Goal: Task Accomplishment & Management: Complete application form

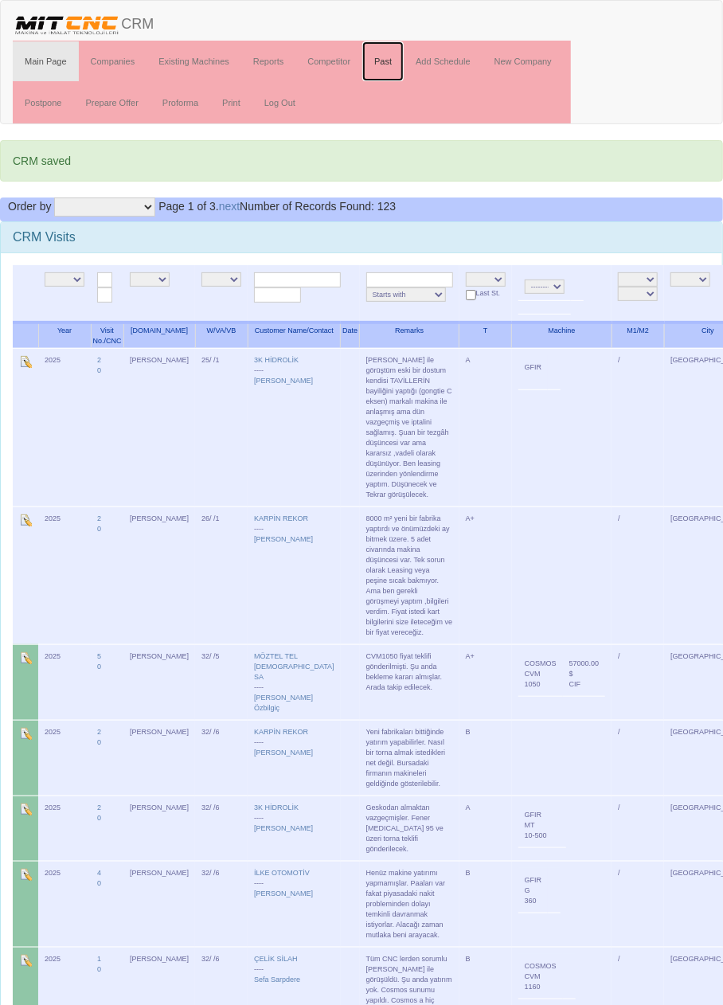
click at [390, 57] on link "Past" at bounding box center [382, 61] width 41 height 40
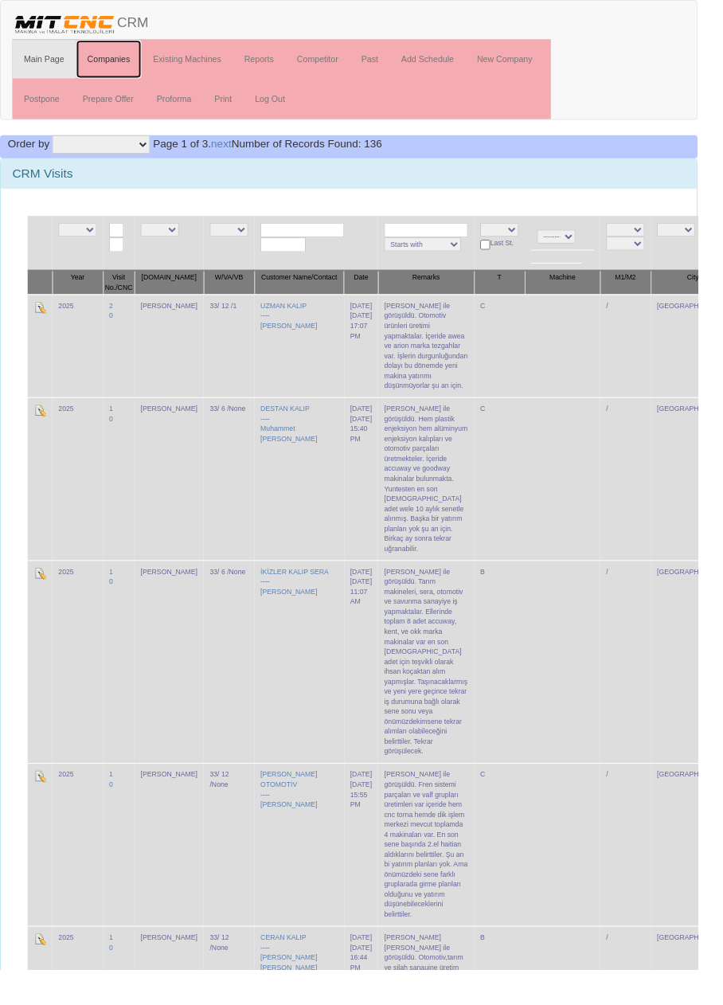
click at [117, 60] on link "Companies" at bounding box center [113, 61] width 68 height 40
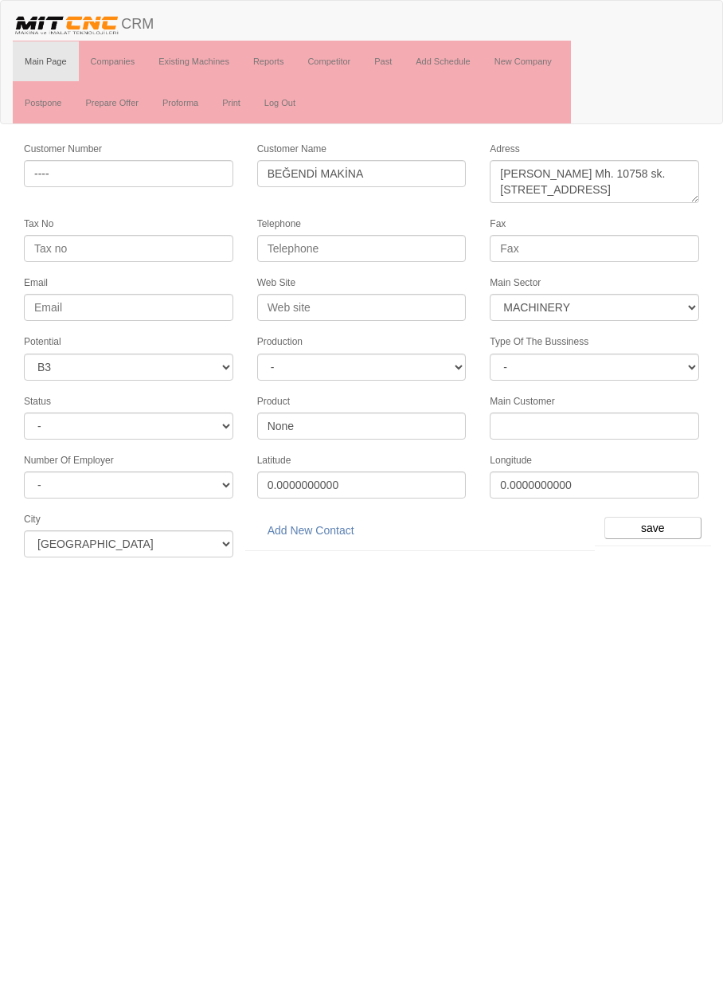
select select "363"
select select "6"
click at [125, 64] on link "Companies" at bounding box center [113, 61] width 68 height 40
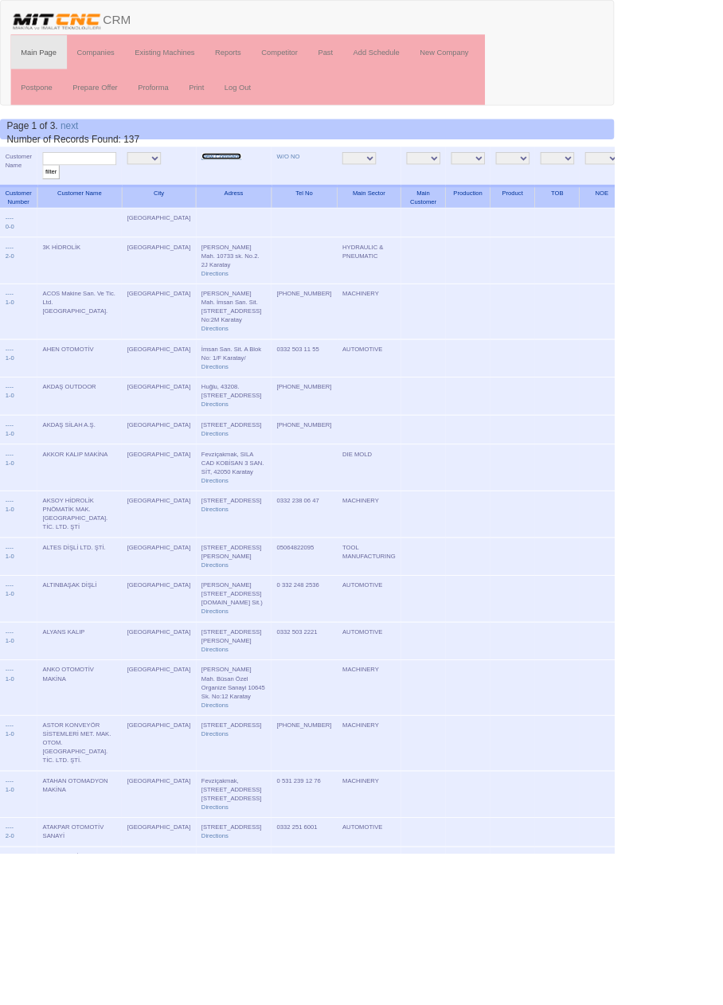
click at [237, 182] on link "New Company" at bounding box center [260, 184] width 47 height 8
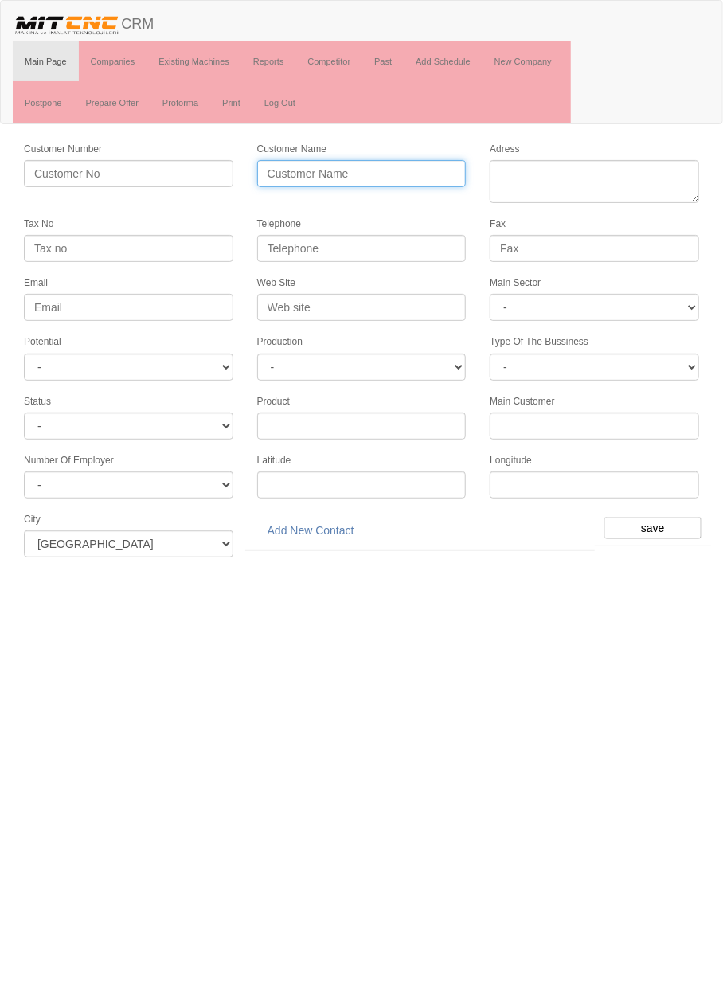
click at [402, 170] on input "Customer Name" at bounding box center [361, 173] width 209 height 27
type input "a"
type input "AKAY MODEL KALIP"
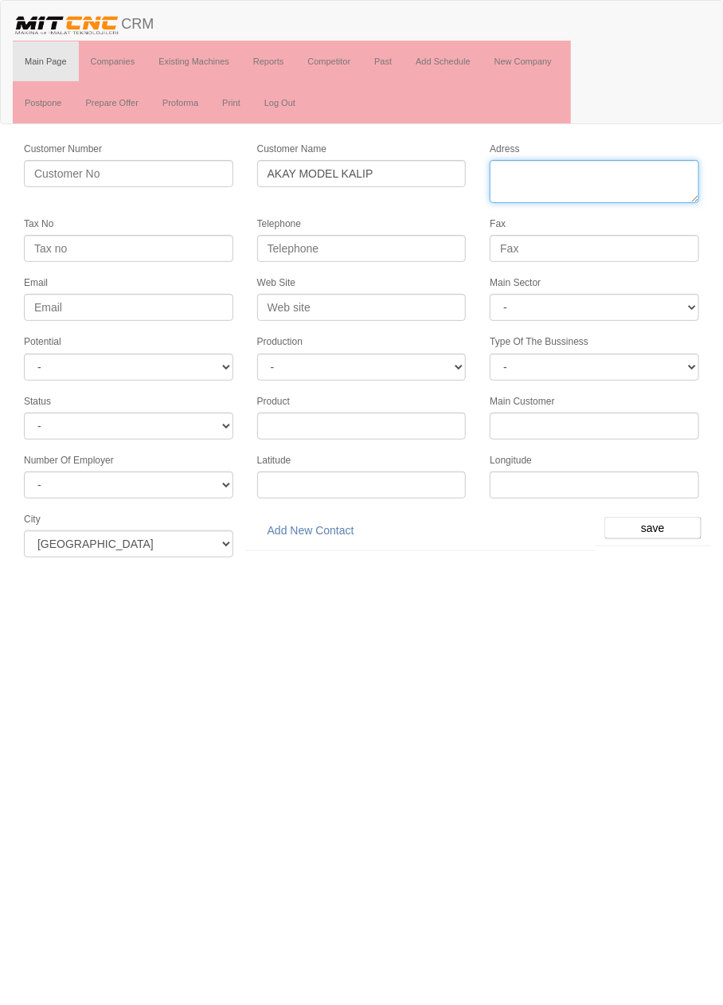
click at [631, 174] on textarea "Adress" at bounding box center [594, 181] width 209 height 43
type textarea "elit"
type textarea "[STREET_ADDRESS]"
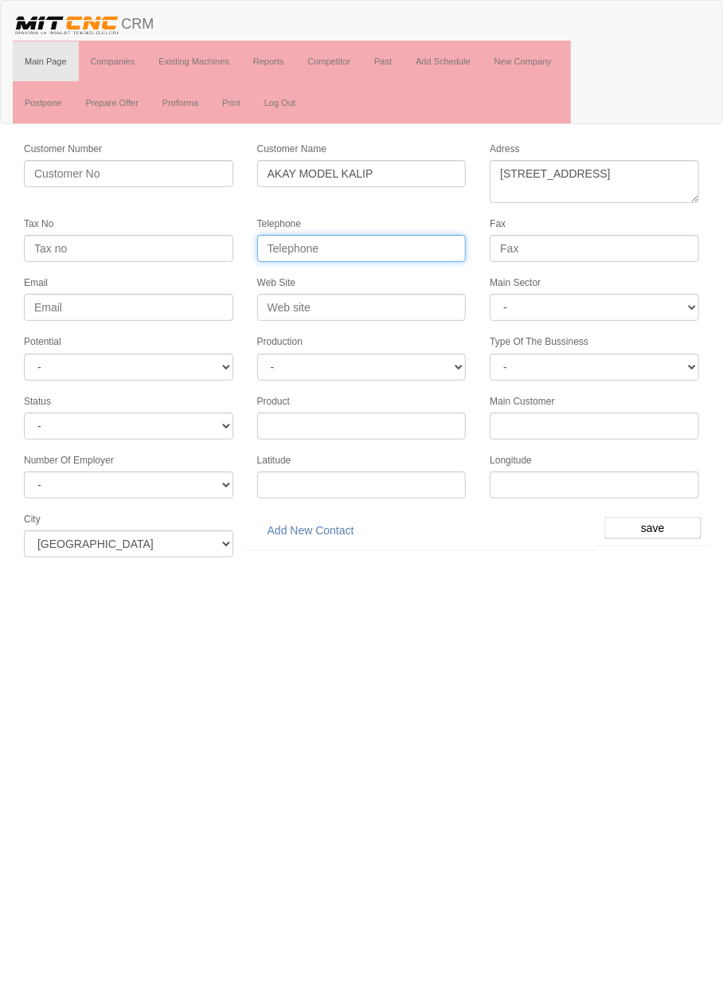
click at [418, 244] on input "Telephone" at bounding box center [361, 248] width 209 height 27
type input "0332 342 4101"
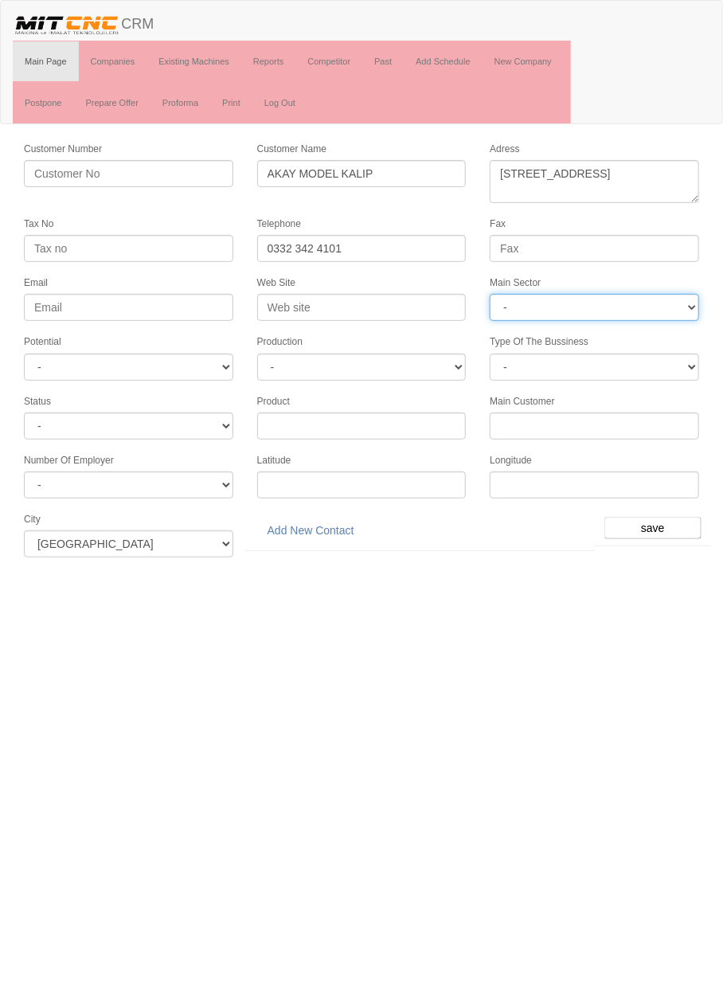
click at [623, 297] on select "- DIE MOLD MACHINERY DEFENCE ELECTRICAL COMPONENTS MEDICAL TOOL MANUFACTURING J…" at bounding box center [594, 307] width 209 height 27
select select "370"
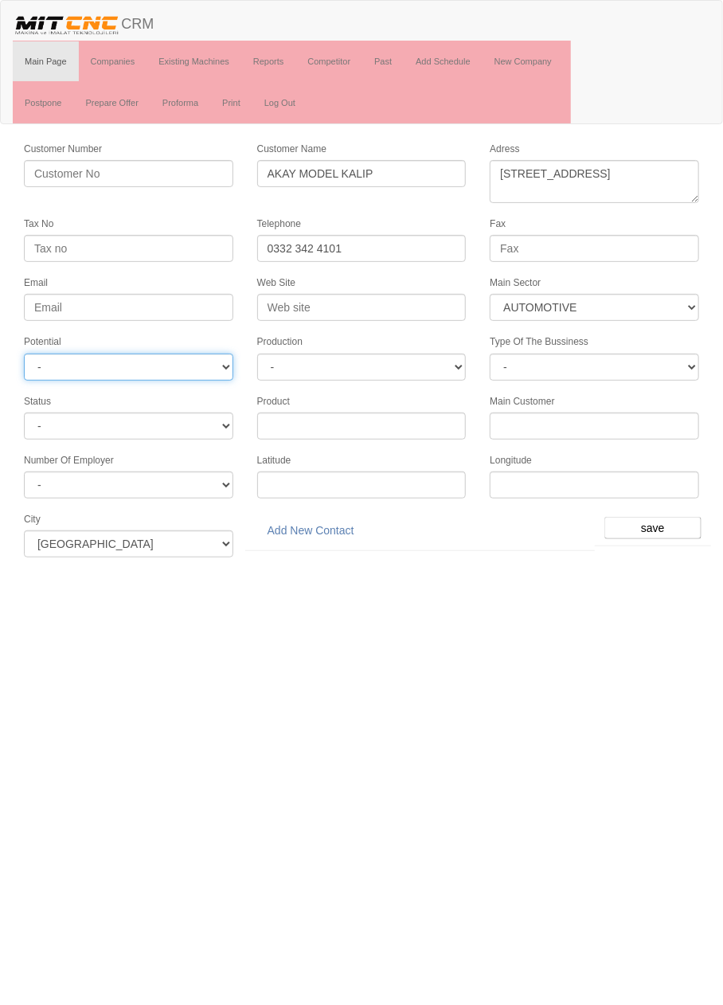
click at [195, 361] on select "- A1 A2 A3 B1 B2 B3 C1 C2 C3" at bounding box center [128, 366] width 209 height 27
select select "6"
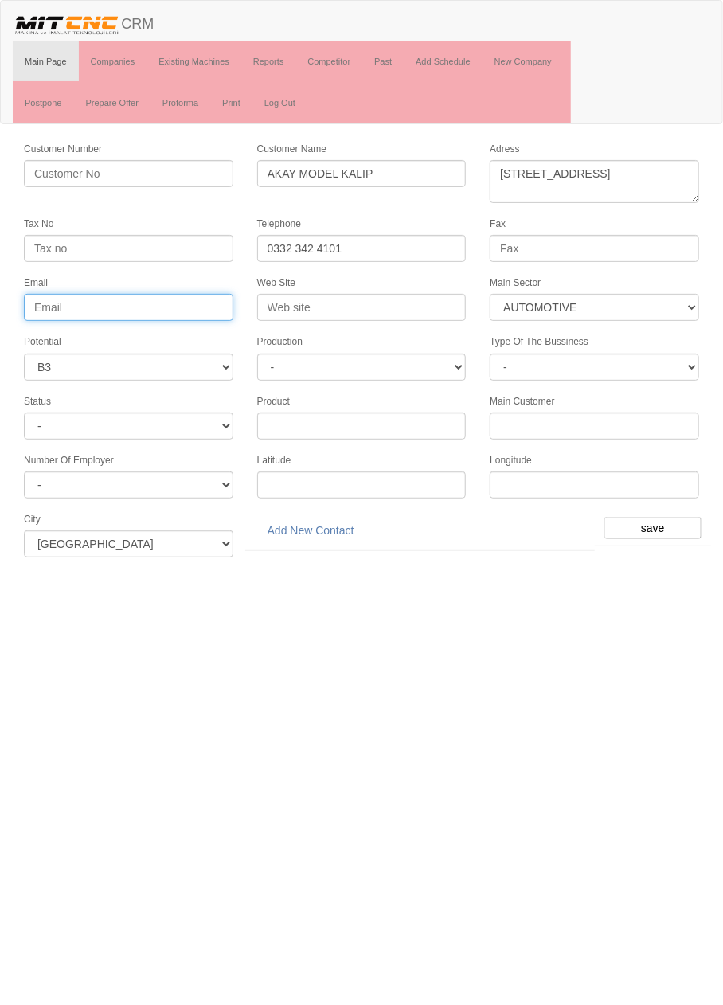
click at [193, 302] on input "Email" at bounding box center [128, 307] width 209 height 27
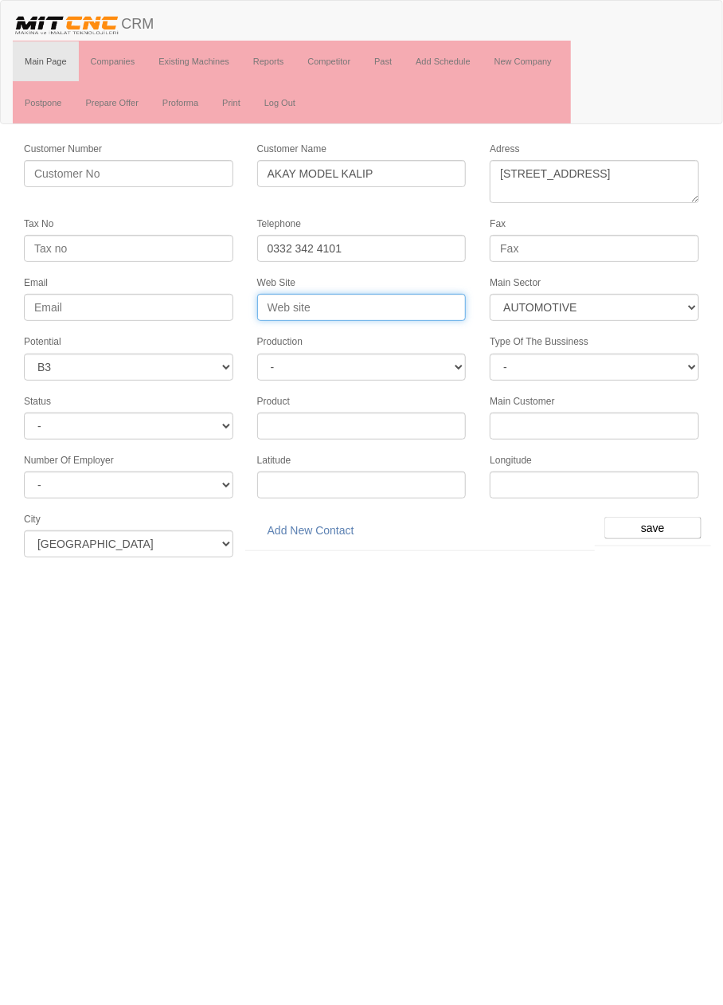
click at [399, 306] on input "Web Site" at bounding box center [361, 307] width 209 height 27
type input "www.akaymodel.com"
click at [662, 517] on input "save" at bounding box center [652, 528] width 97 height 22
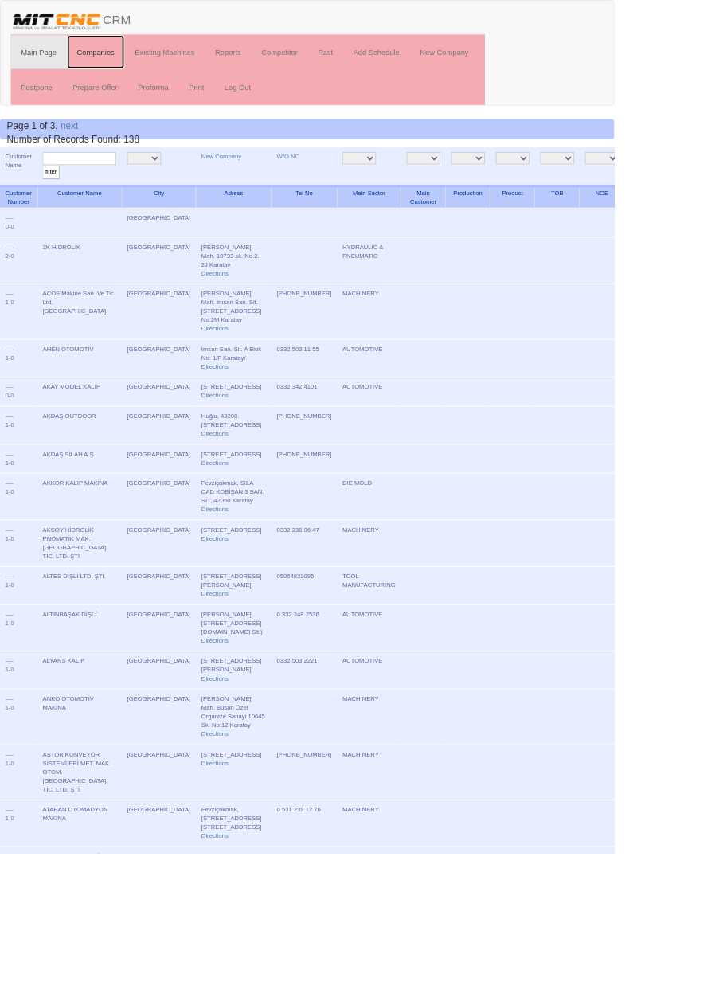
click at [134, 64] on link "Companies" at bounding box center [113, 61] width 68 height 40
click at [124, 190] on input "text" at bounding box center [93, 186] width 87 height 15
type input "Akay"
click at [50, 194] on input "filter" at bounding box center [60, 202] width 20 height 17
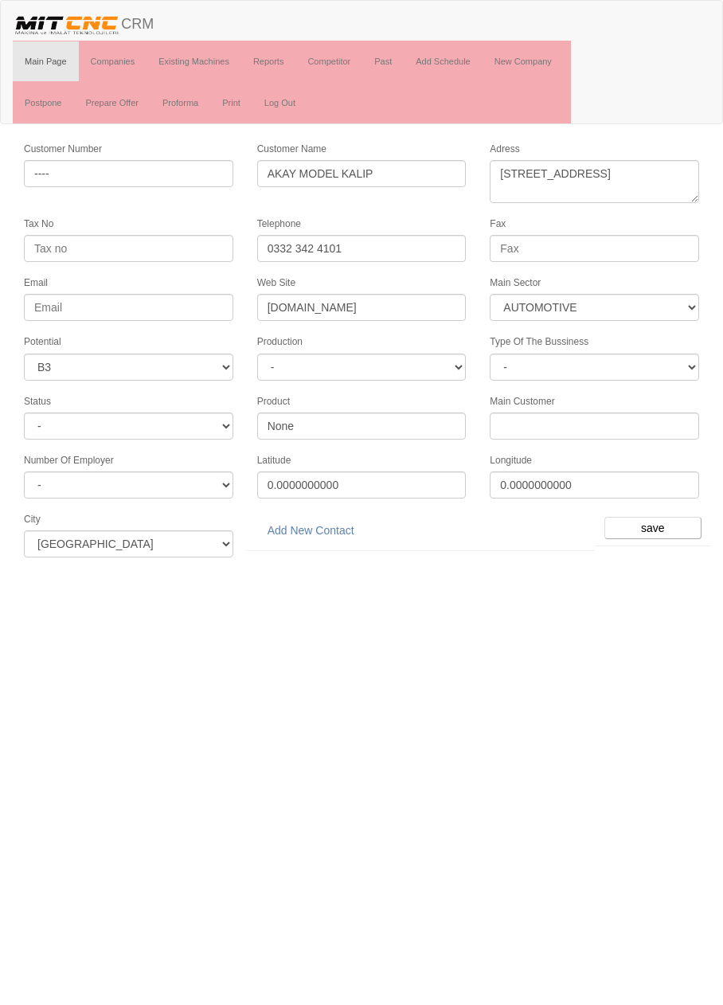
select select "370"
select select "6"
click at [321, 523] on link "Add New Contact" at bounding box center [310, 530] width 107 height 27
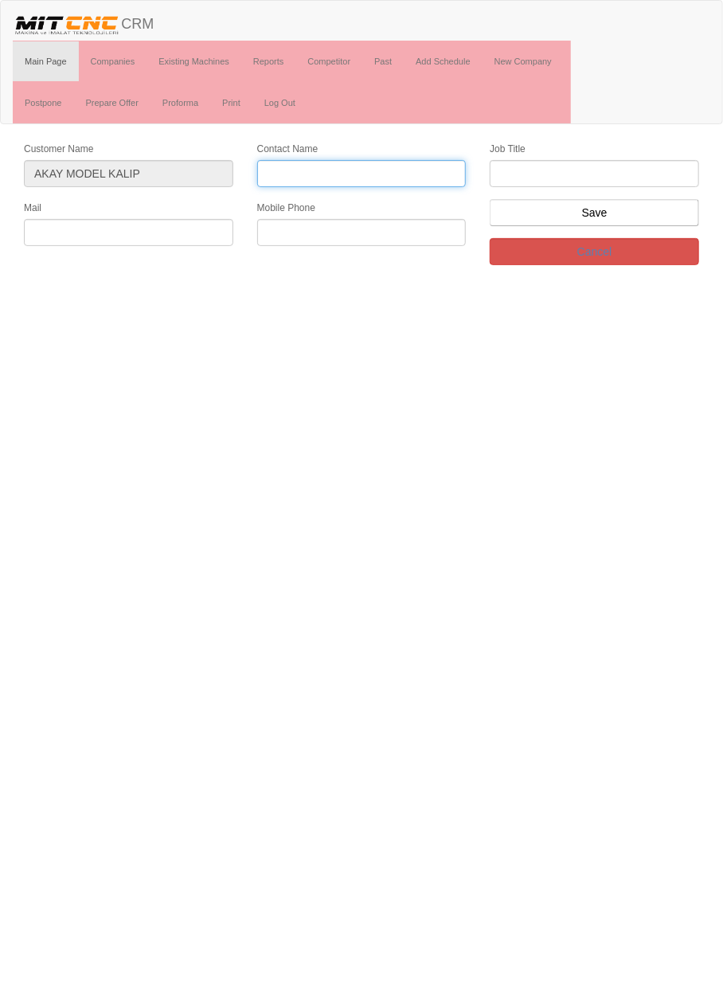
click at [421, 172] on input "Contact Name" at bounding box center [361, 173] width 209 height 27
type input "[PERSON_NAME]"
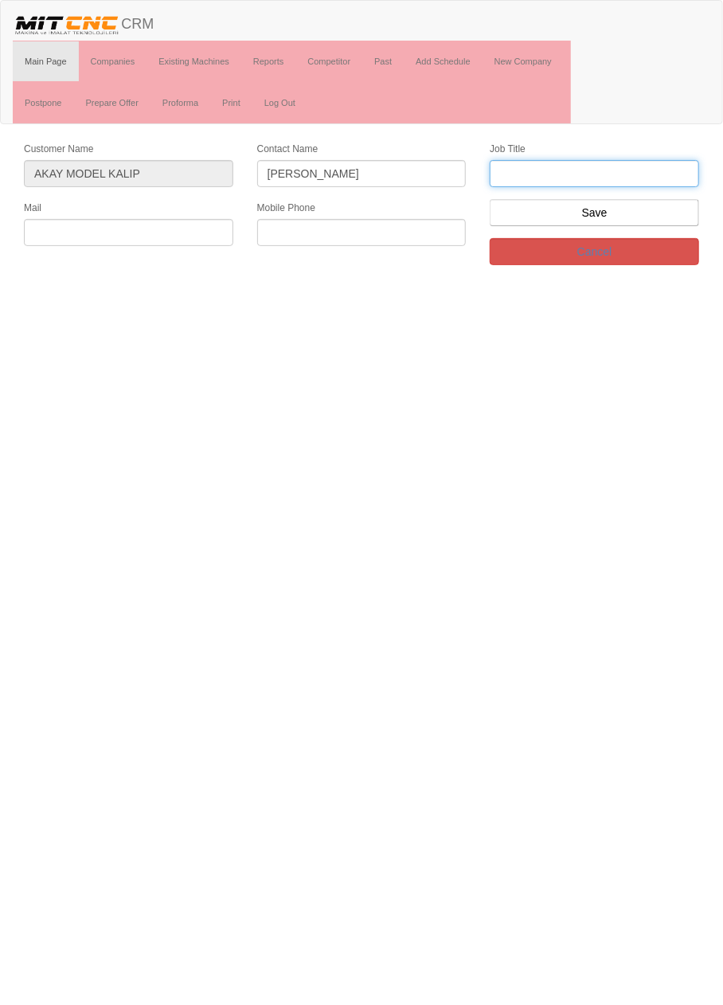
click at [607, 170] on input "text" at bounding box center [594, 173] width 209 height 27
type input "g"
type input "Genel müdür"
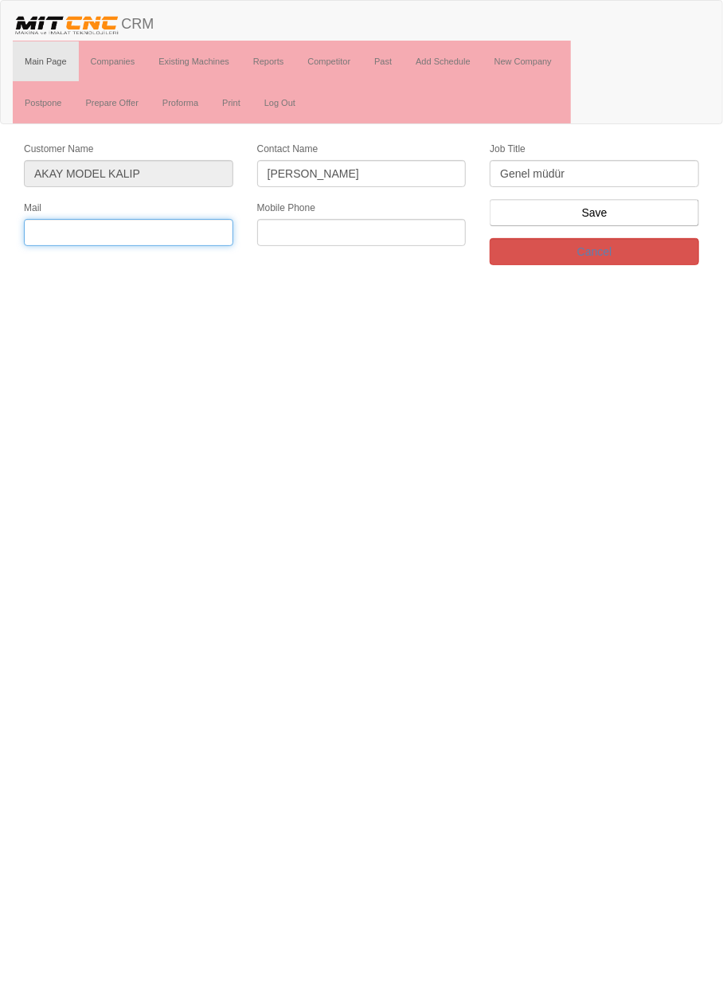
click at [151, 232] on input "text" at bounding box center [128, 232] width 209 height 27
type input "[EMAIL_ADDRESS][DOMAIN_NAME]"
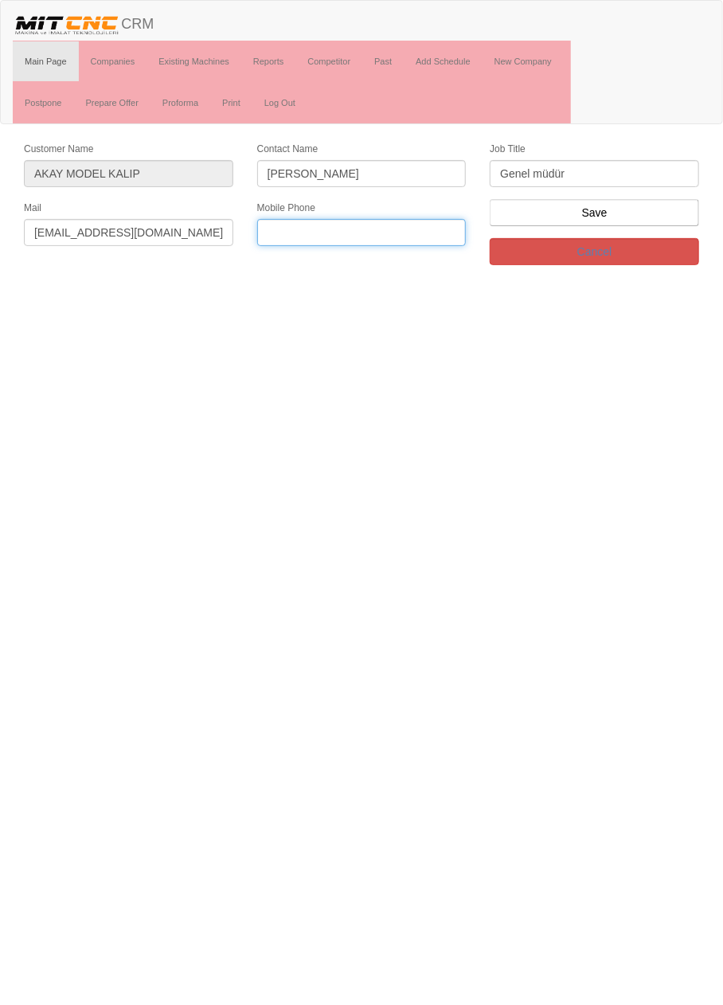
click at [421, 230] on input "text" at bounding box center [361, 232] width 209 height 27
type input "0532 396 5415"
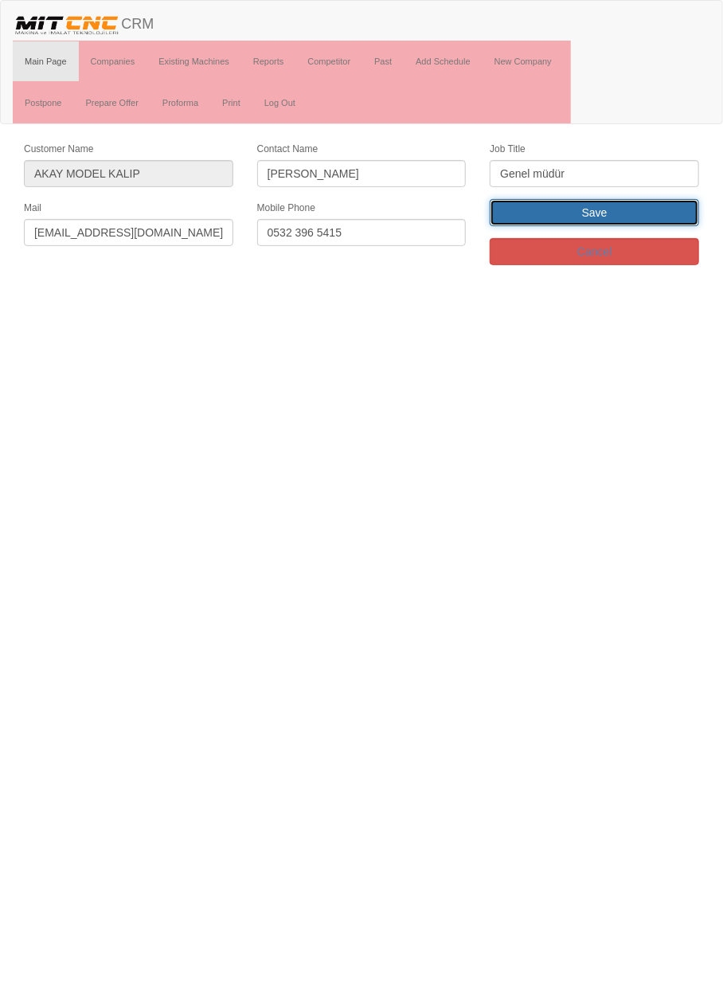
click at [651, 207] on input "Save" at bounding box center [594, 212] width 209 height 27
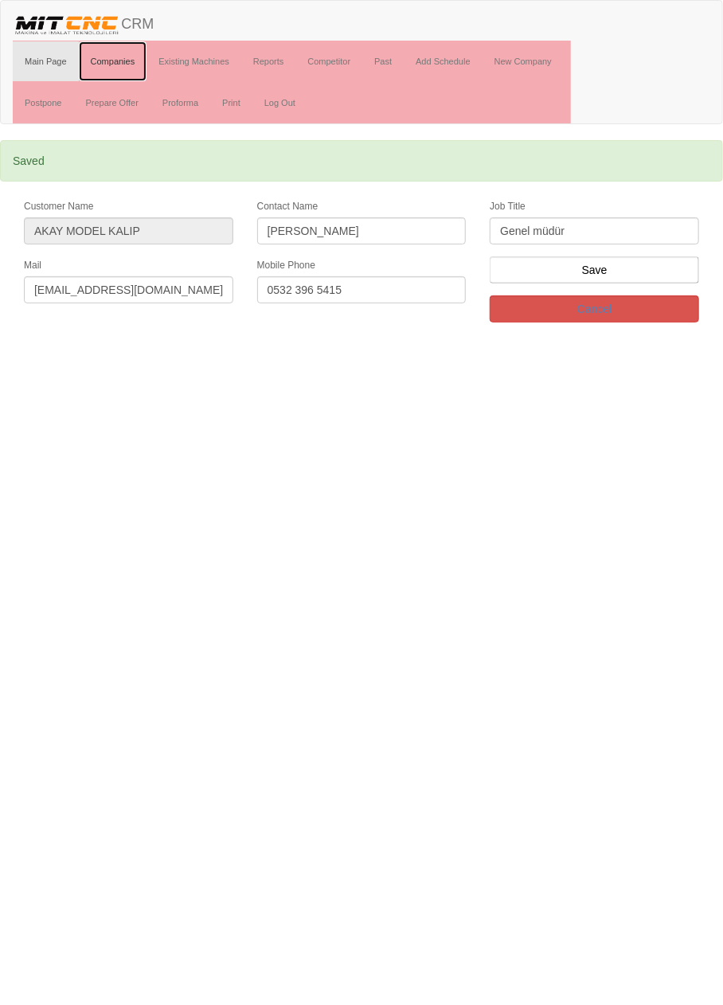
click at [119, 64] on link "Companies" at bounding box center [113, 61] width 68 height 40
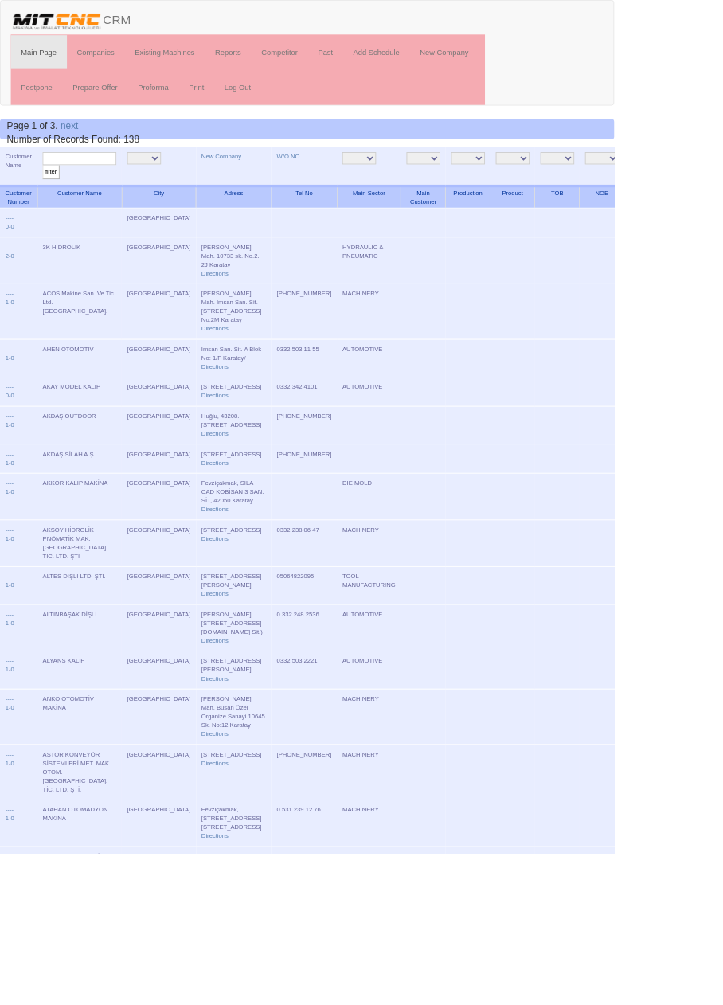
click at [113, 186] on input "text" at bounding box center [93, 186] width 87 height 15
type input "Beğendi"
click at [50, 194] on input "filter" at bounding box center [60, 202] width 20 height 17
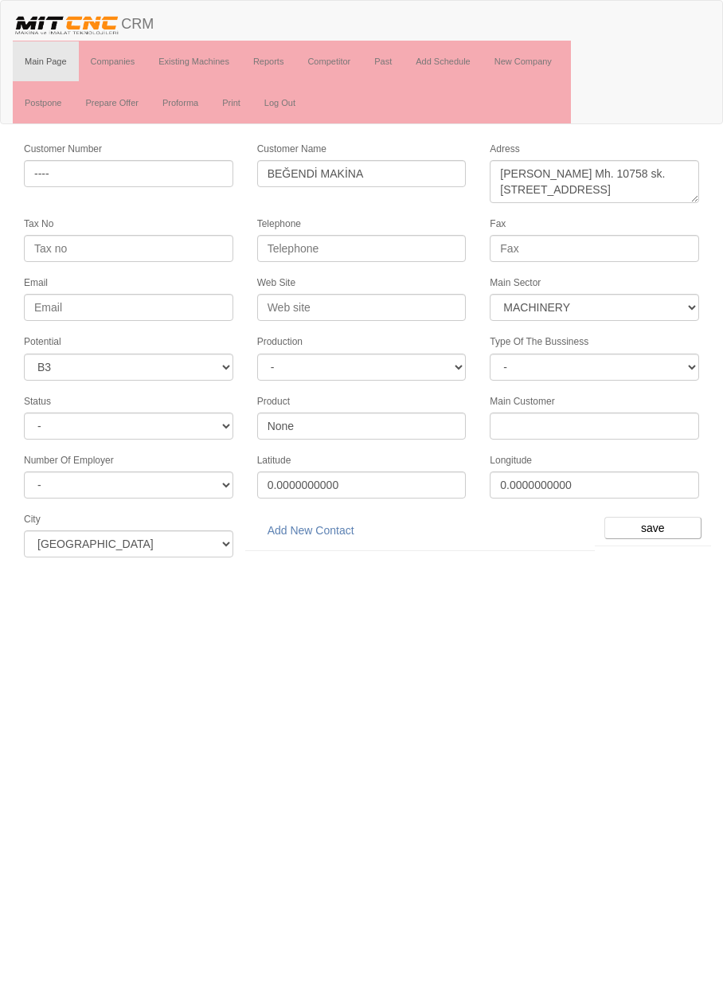
select select "363"
select select "6"
click at [413, 245] on input "Telephone" at bounding box center [361, 248] width 209 height 27
click at [327, 518] on link "Add New Contact" at bounding box center [310, 530] width 107 height 27
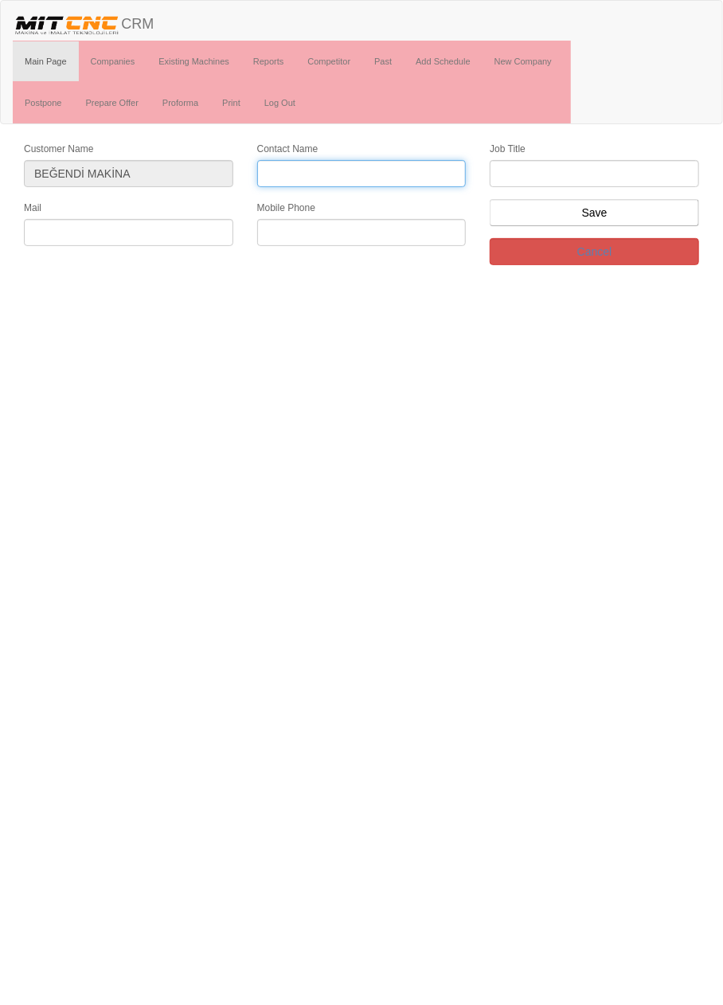
click at [403, 172] on input "Contact Name" at bounding box center [361, 173] width 209 height 27
type input "[PERSON_NAME]"
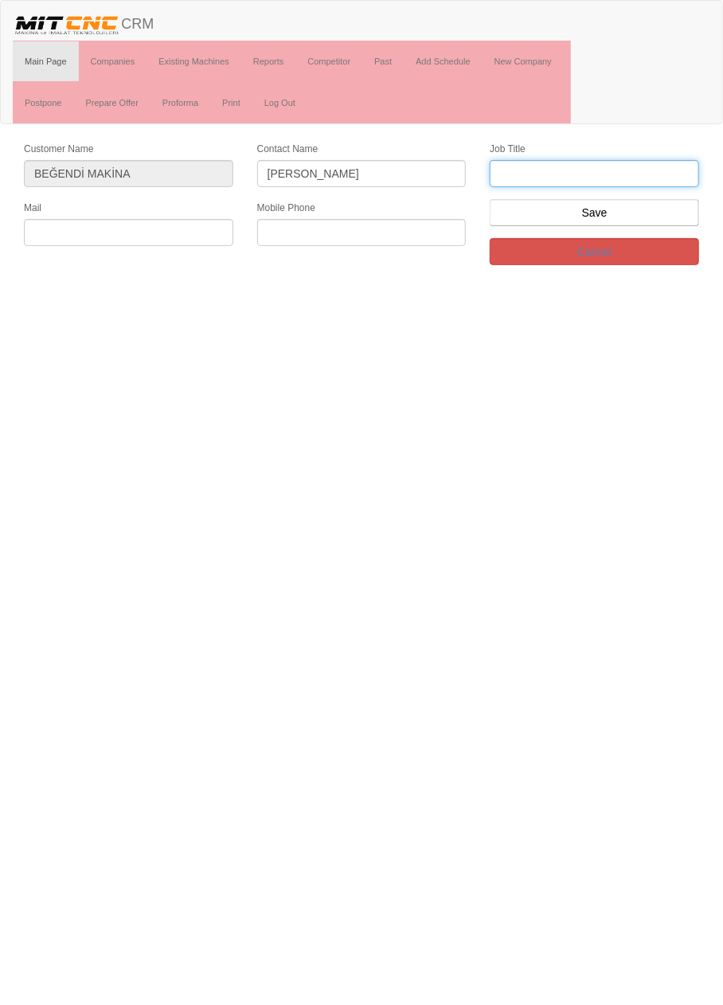
click at [605, 173] on input "text" at bounding box center [594, 173] width 209 height 27
type input "firma sahibi"
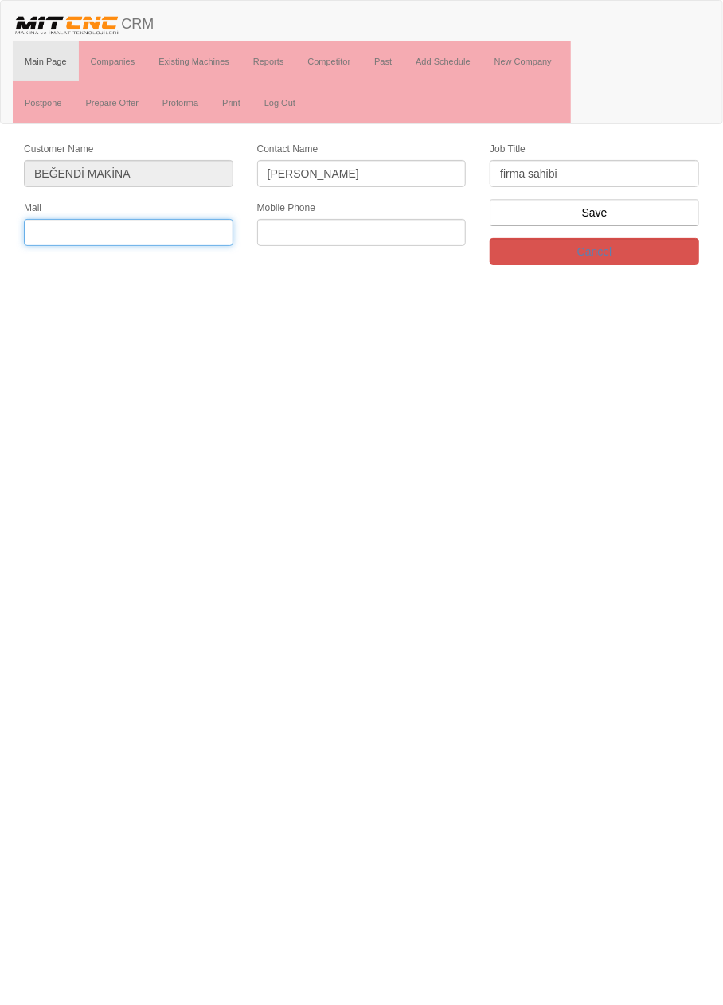
click at [168, 232] on input "text" at bounding box center [128, 232] width 209 height 27
type input "ozekii@hotmail.com"
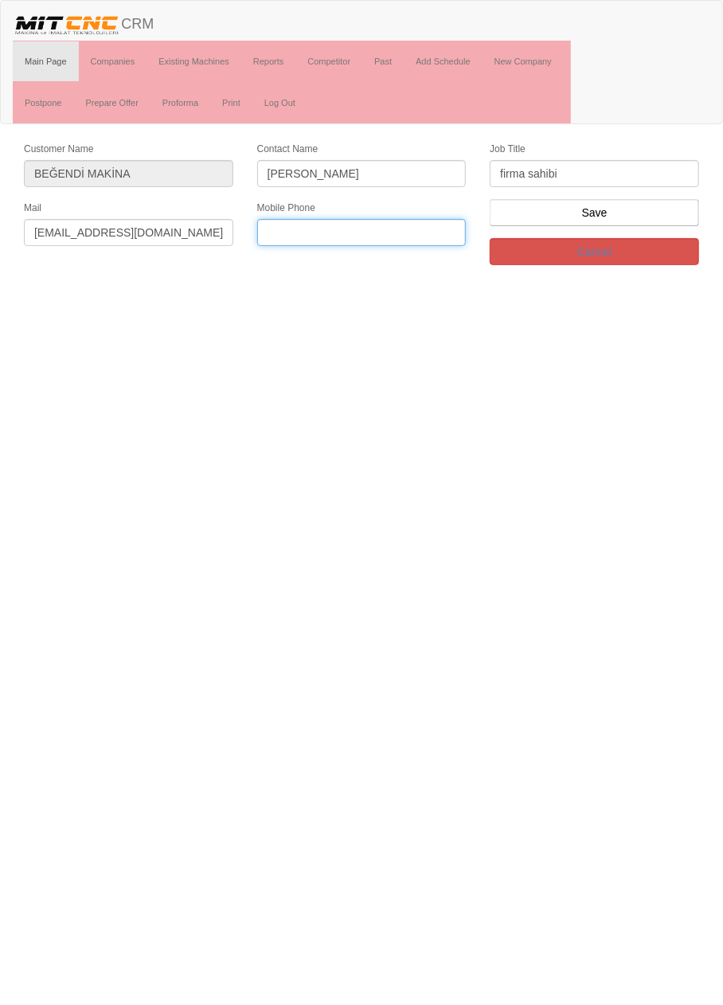
click at [369, 236] on input "text" at bounding box center [361, 232] width 209 height 27
type input "0506 940 8744"
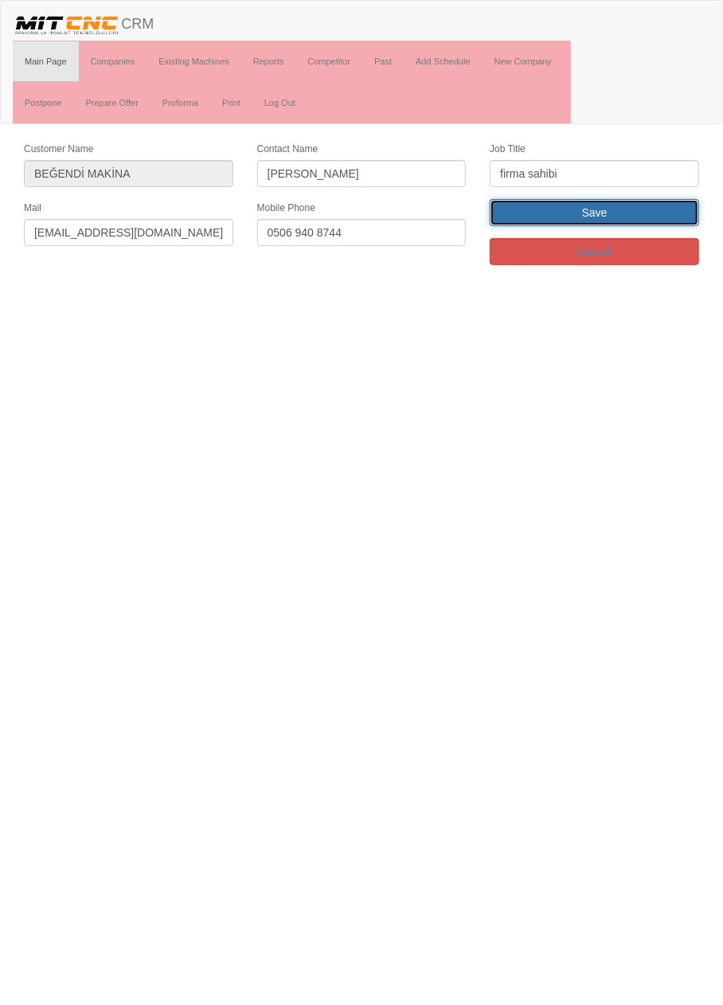
click at [651, 209] on input "Save" at bounding box center [594, 212] width 209 height 27
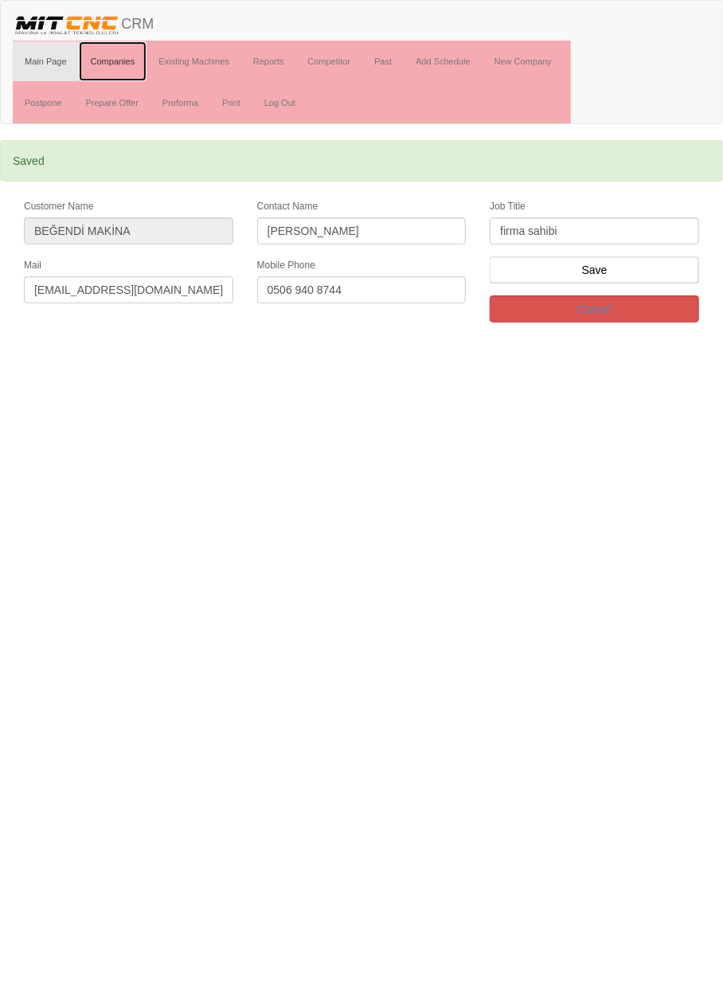
click at [122, 63] on link "Companies" at bounding box center [113, 61] width 68 height 40
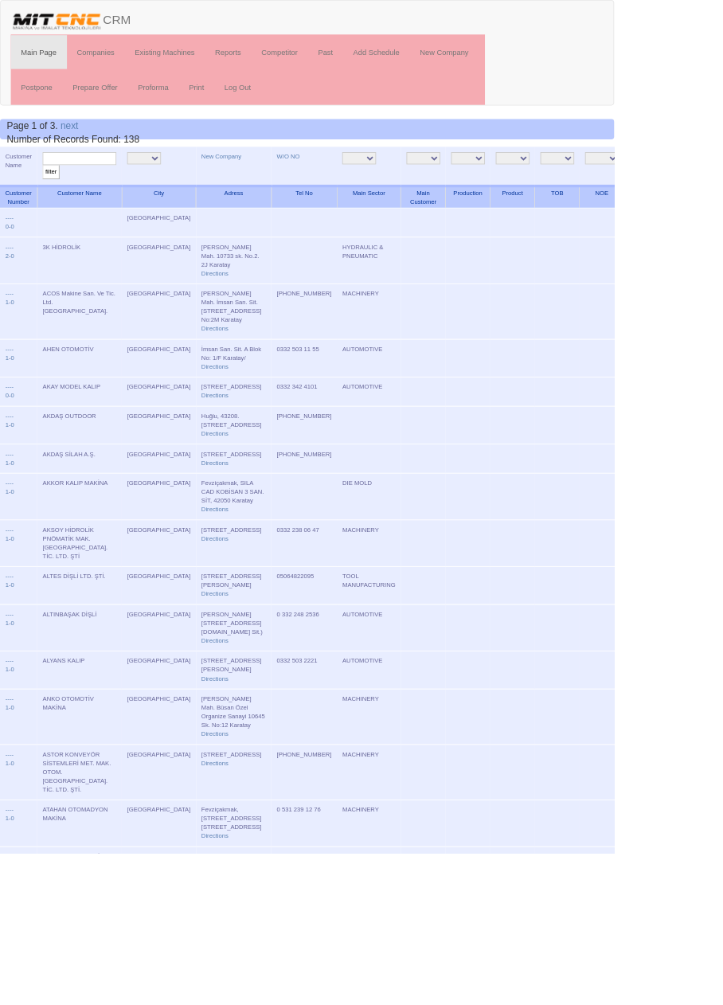
click at [119, 189] on input "text" at bounding box center [93, 186] width 87 height 15
type input "Ary"
click at [50, 194] on input "filter" at bounding box center [60, 202] width 20 height 17
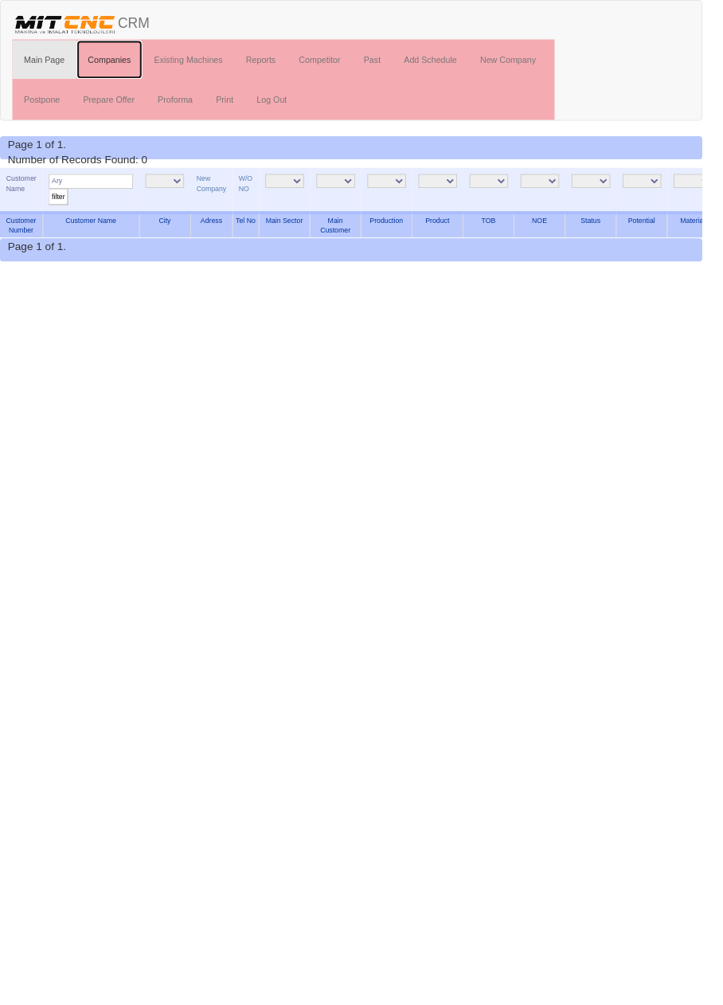
click at [127, 55] on link "Companies" at bounding box center [113, 61] width 68 height 40
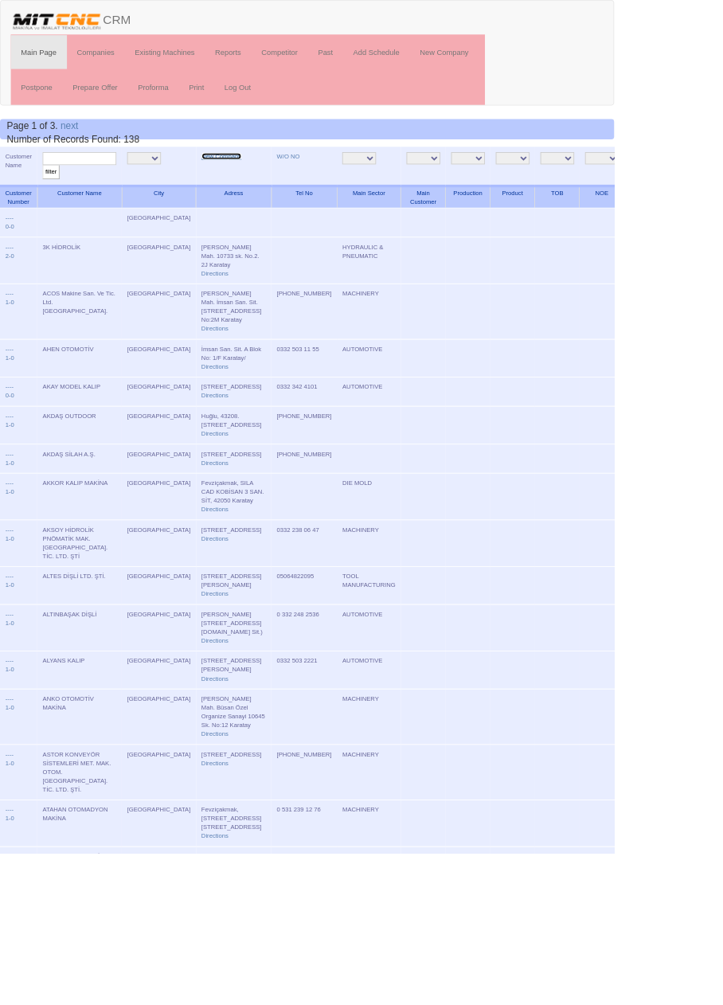
click at [245, 180] on link "New Company" at bounding box center [260, 184] width 47 height 8
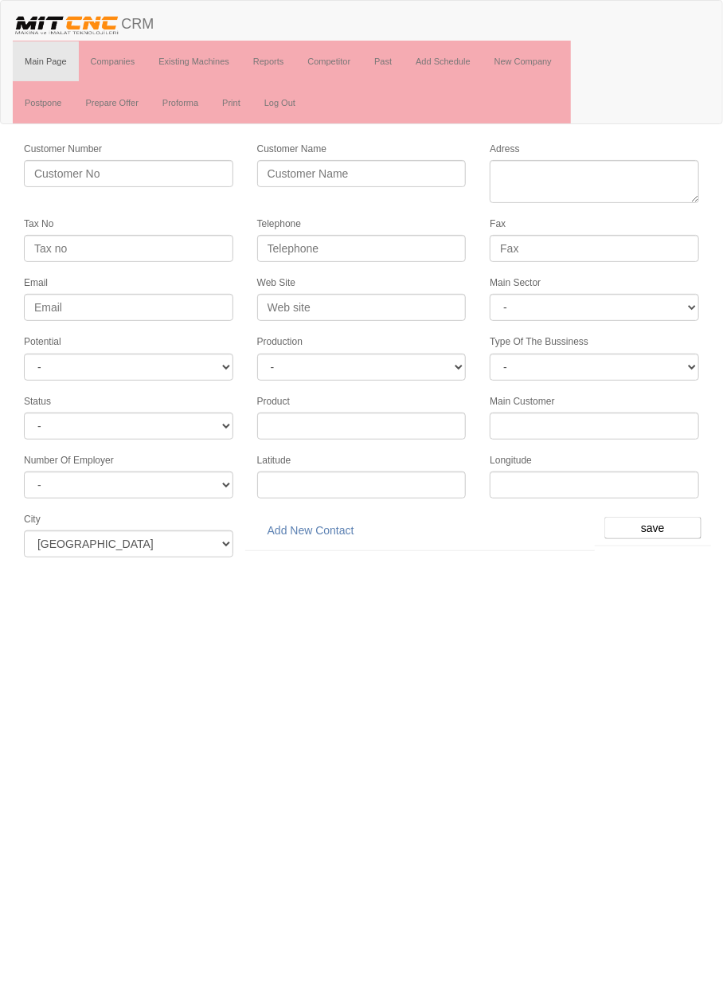
click at [425, 569] on html "Toggle navigation CRM Main Page Companies Existing Machines Reports Competitor …" at bounding box center [361, 284] width 723 height 569
click at [544, 569] on html "Toggle navigation CRM Main Page Companies Existing Machines Reports Competitor …" at bounding box center [361, 284] width 723 height 569
click at [566, 569] on html "Toggle navigation CRM Main Page Companies Existing Machines Reports Competitor …" at bounding box center [361, 284] width 723 height 569
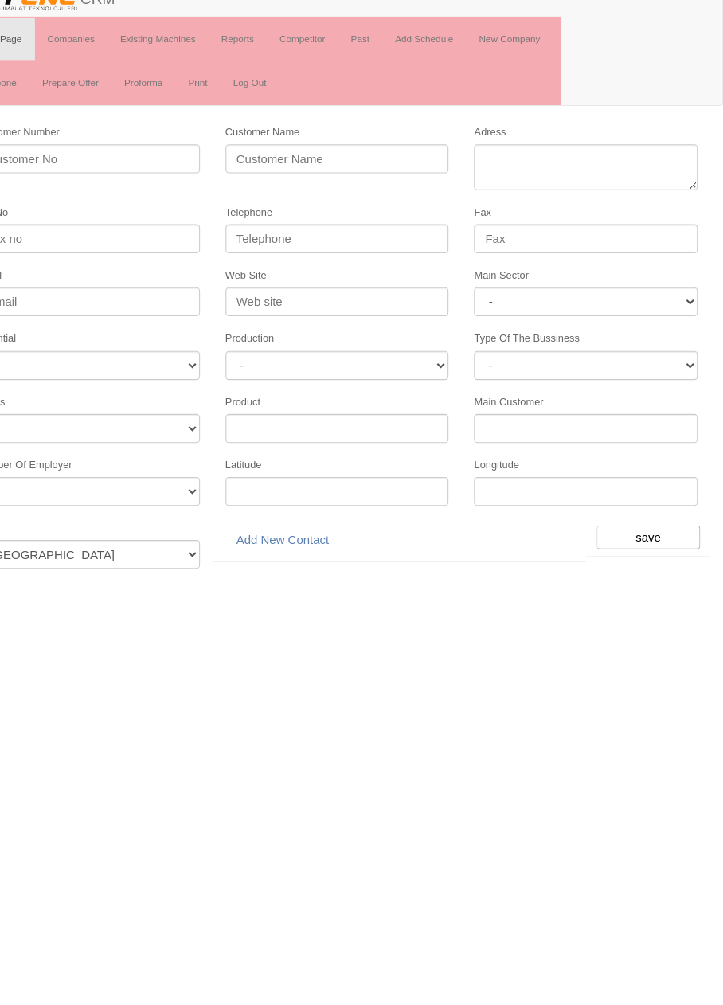
click at [178, 569] on html "Toggle navigation CRM Main Page Companies Existing Machines Reports Competitor …" at bounding box center [361, 284] width 723 height 569
click at [189, 569] on html "Toggle navigation CRM Main Page Companies Existing Machines Reports Competitor …" at bounding box center [361, 284] width 723 height 569
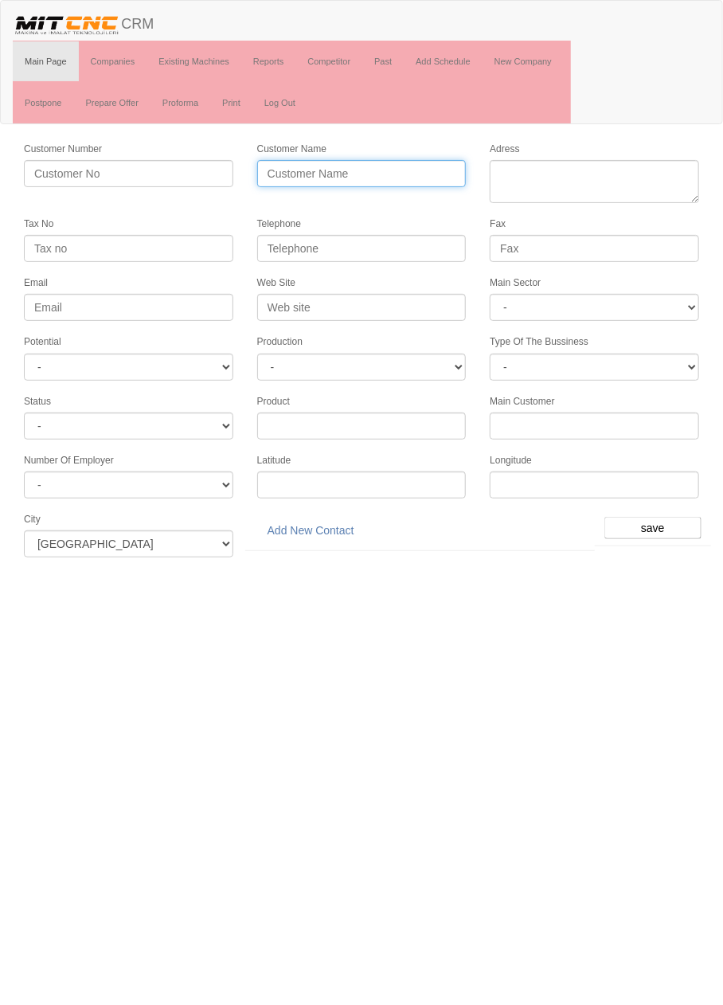
click at [409, 172] on input "Customer Name" at bounding box center [361, 173] width 209 height 27
type input "A"
type input "ARY DİŞLİ"
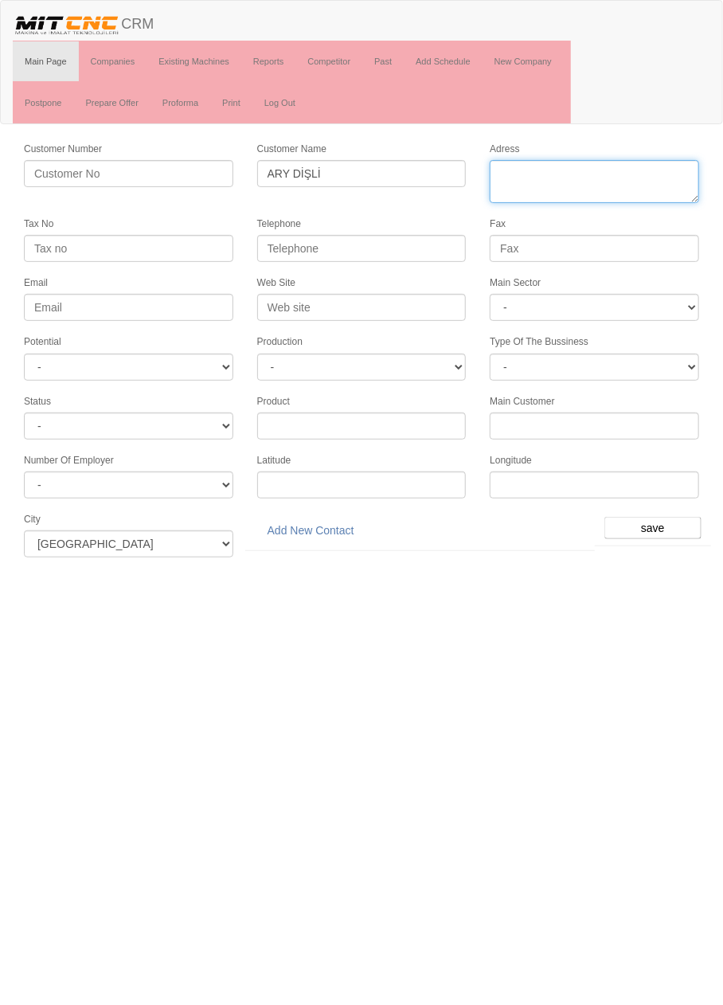
click at [642, 195] on textarea "Adress" at bounding box center [594, 181] width 209 height 43
type textarea "f"
type textarea "Fevzi çakmak mahallesi büsan sanayi milenyum caddesi no:28 karatay"
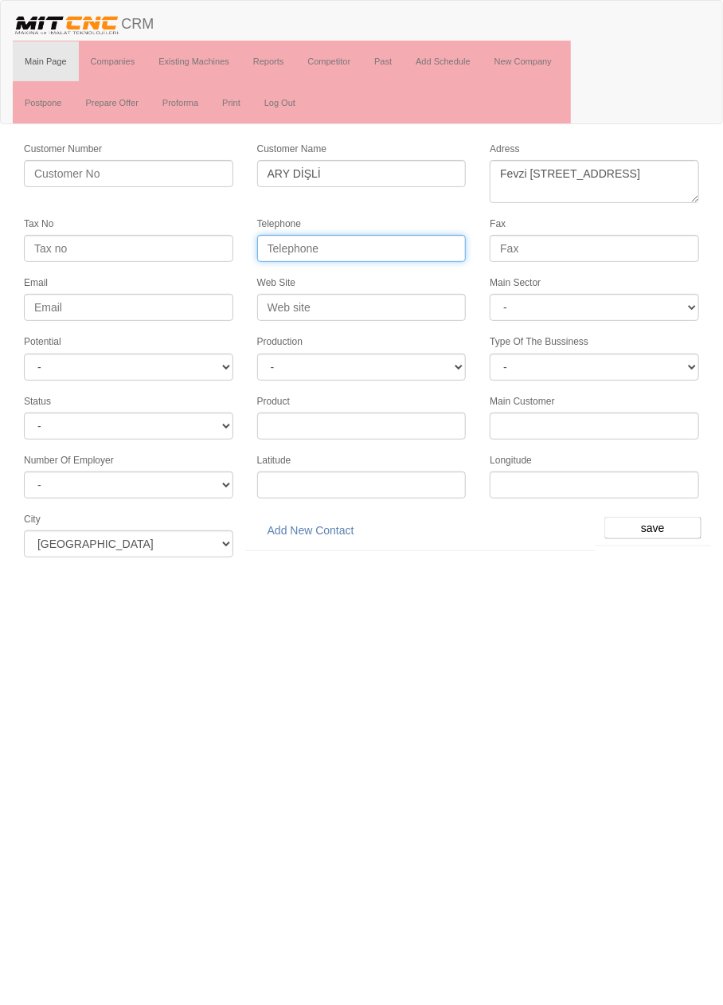
click at [419, 249] on input "Telephone" at bounding box center [361, 248] width 209 height 27
type input "0332 501 9933"
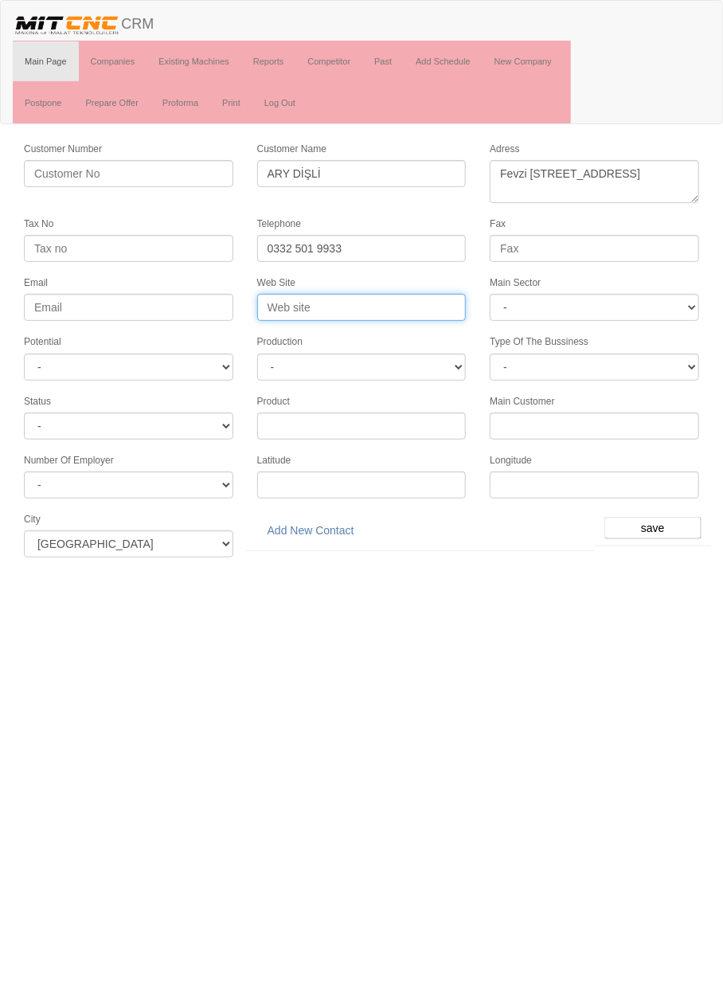
click at [444, 306] on input "Web Site" at bounding box center [361, 307] width 209 height 27
type input "a"
type input "www.arygear.com"
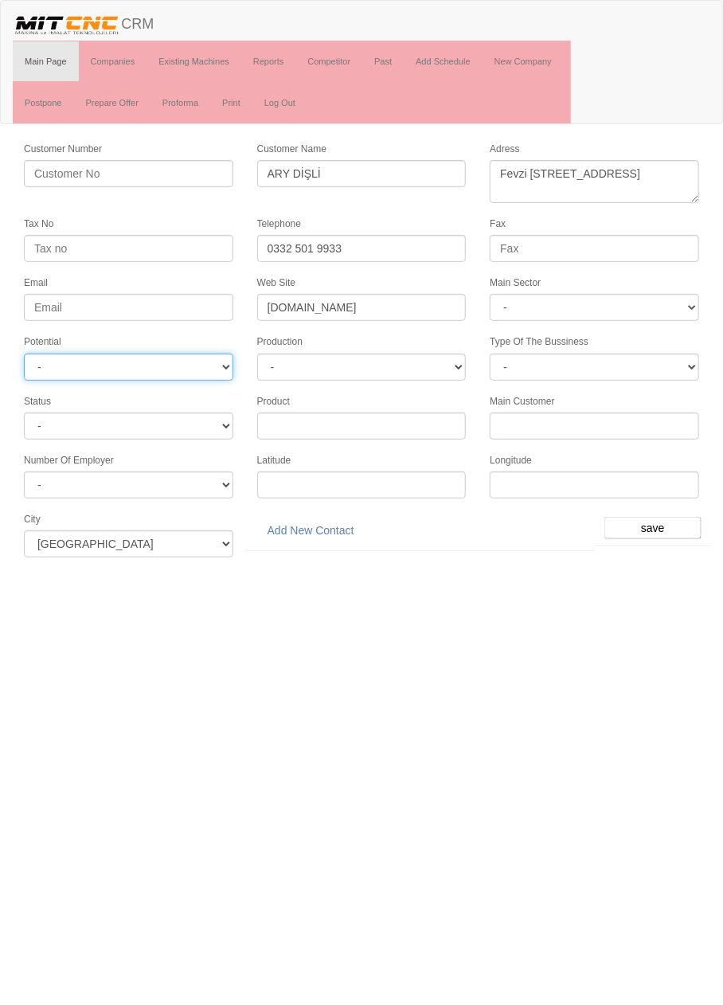
click at [192, 354] on select "- A1 A2 A3 B1 B2 B3 C1 C2 C3" at bounding box center [128, 366] width 209 height 27
select select "5"
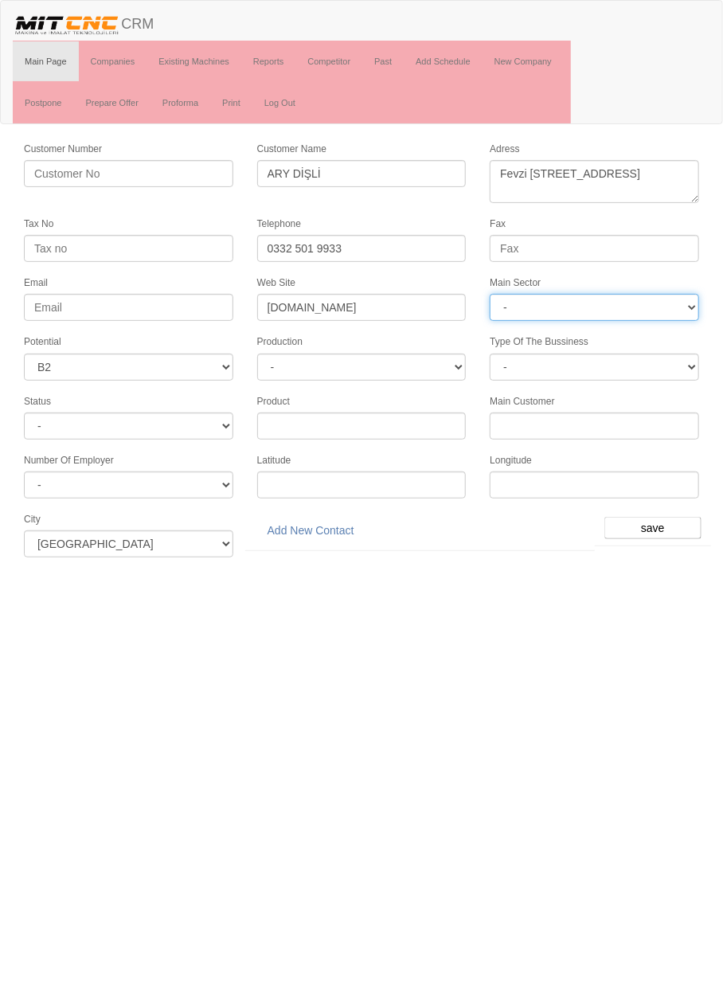
click at [648, 308] on select "- DIE MOLD MACHINERY DEFENCE ELECTRICAL COMPONENTS MEDICAL TOOL MANUFACTURING J…" at bounding box center [594, 307] width 209 height 27
select select "370"
click at [681, 524] on input "save" at bounding box center [652, 528] width 97 height 22
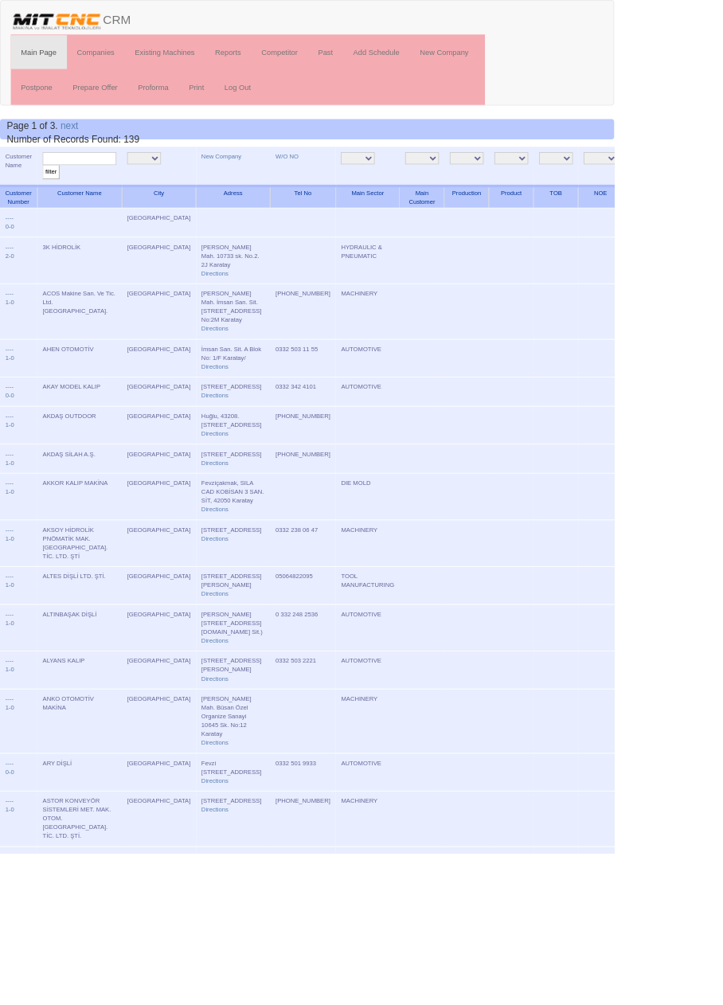
click at [115, 184] on input "text" at bounding box center [93, 186] width 87 height 15
type input "ary"
click at [50, 194] on input "filter" at bounding box center [60, 202] width 20 height 17
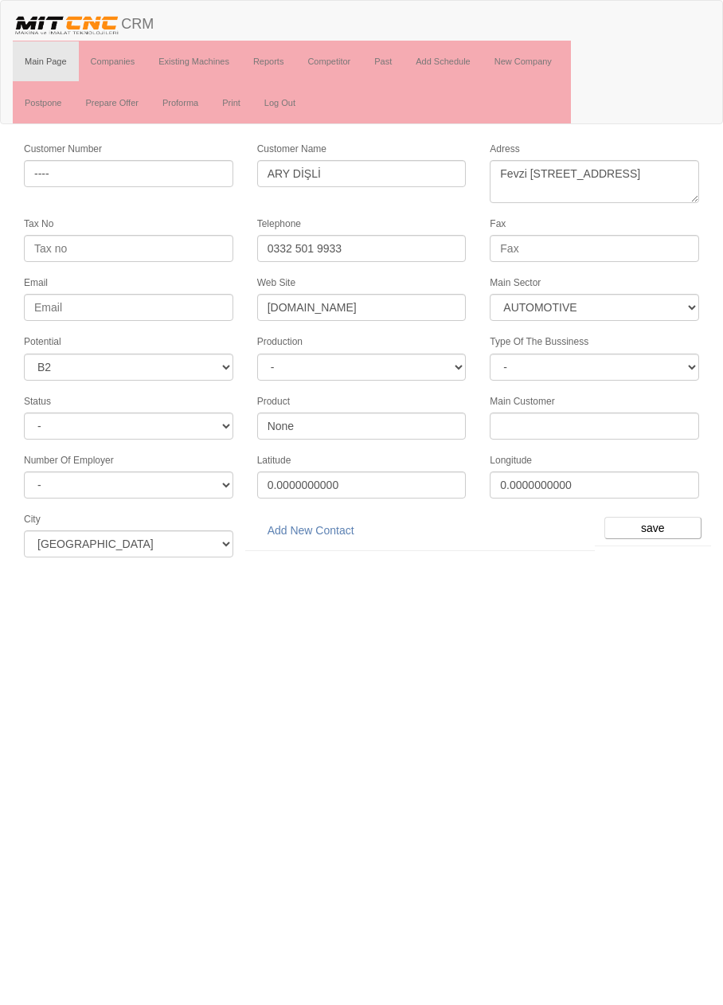
select select "370"
select select "5"
click at [355, 517] on link "Add New Contact" at bounding box center [310, 530] width 107 height 27
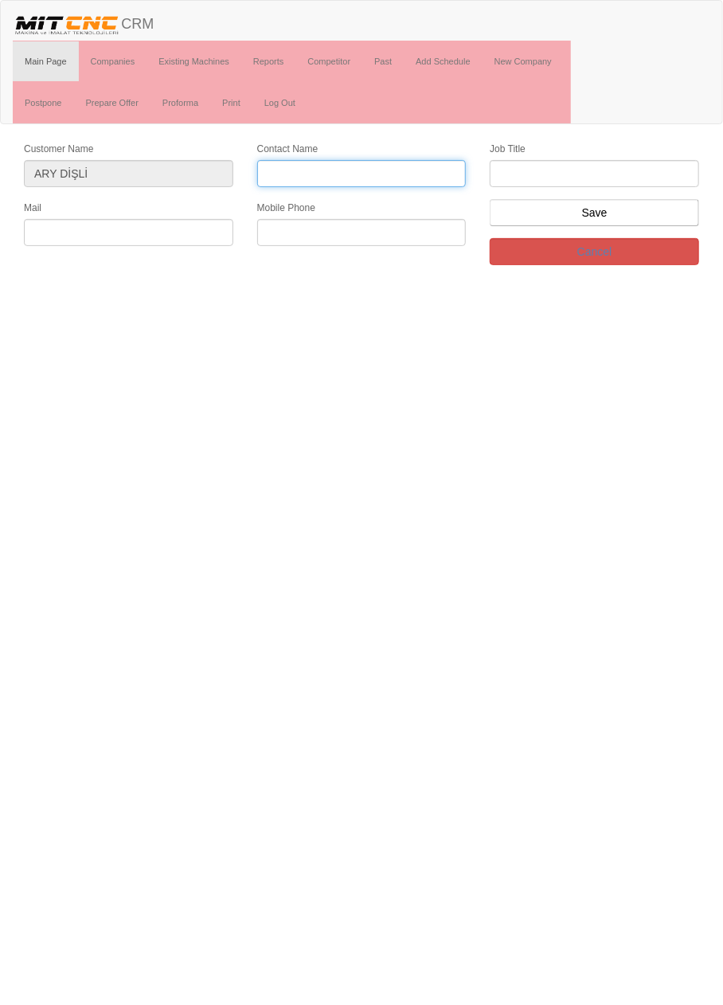
click at [409, 171] on input "Contact Name" at bounding box center [361, 173] width 209 height 27
type input "Kemal Kayacık"
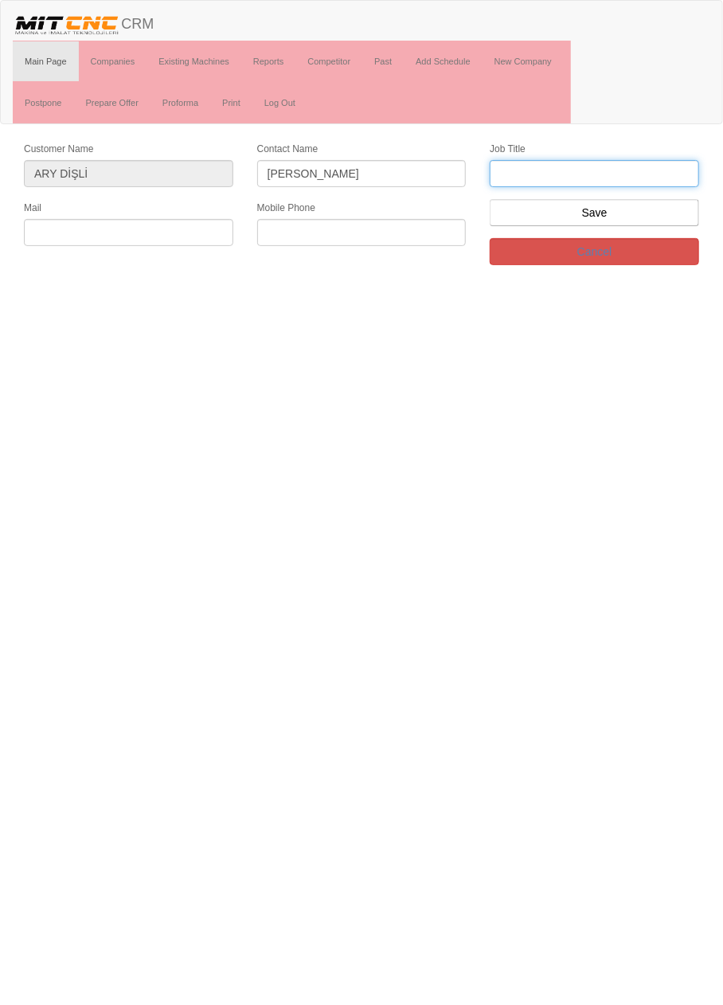
click at [670, 169] on input "text" at bounding box center [594, 173] width 209 height 27
type input "Genel müdür"
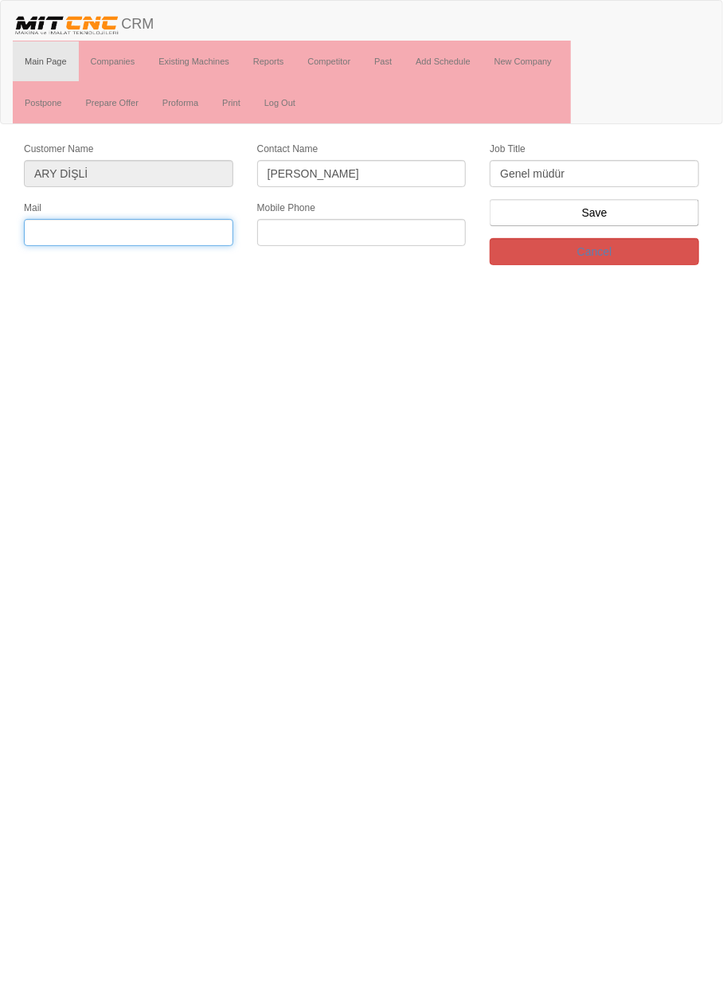
click at [183, 231] on input "text" at bounding box center [128, 232] width 209 height 27
type input "a"
type input "kemal@arygear.com"
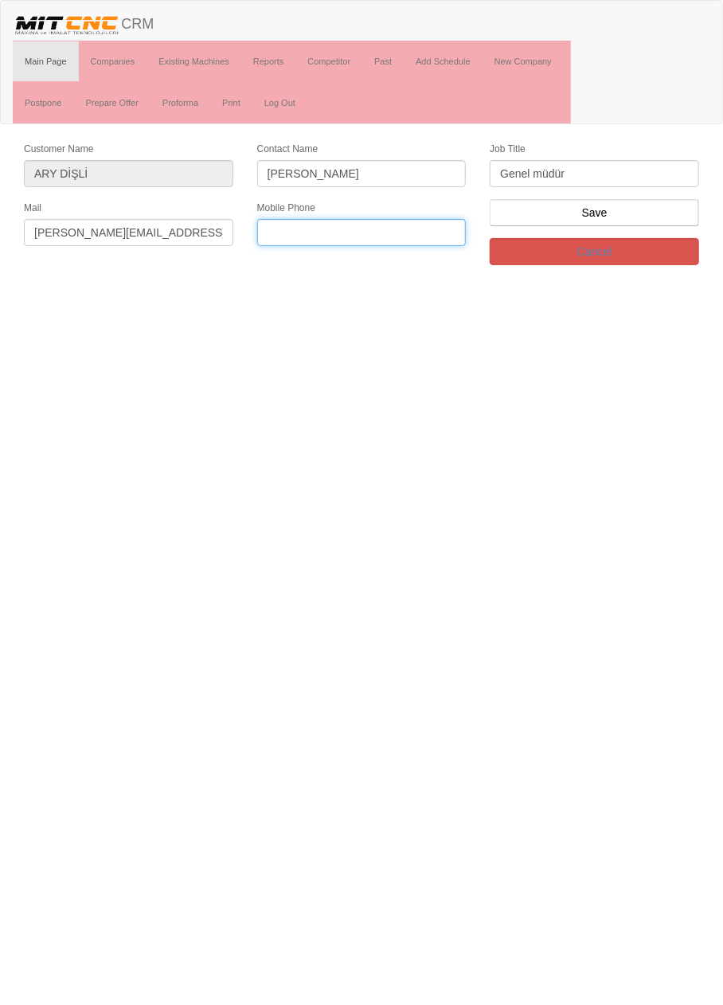
click at [408, 226] on input "text" at bounding box center [361, 232] width 209 height 27
type input "0532 204 4537"
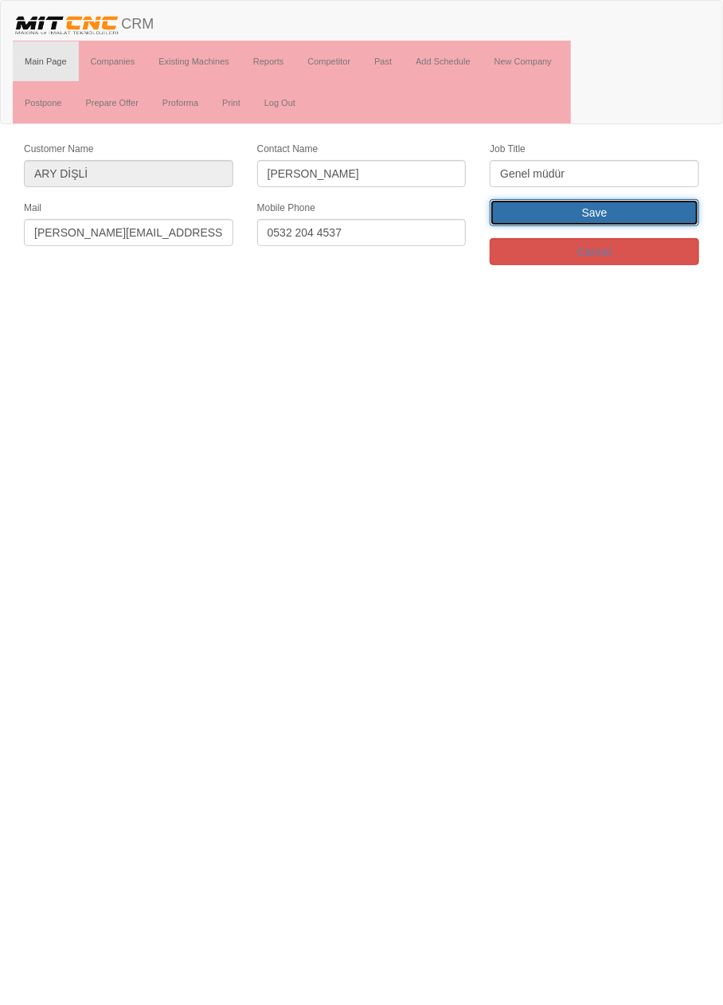
click at [648, 219] on input "Save" at bounding box center [594, 212] width 209 height 27
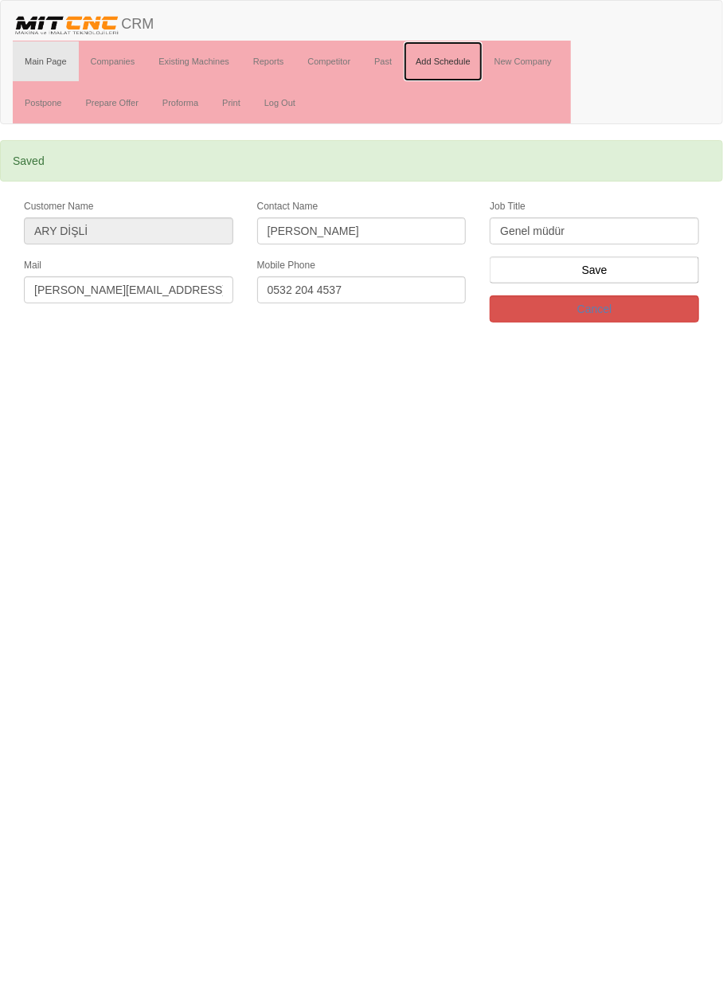
click at [462, 60] on link "Add Schedule" at bounding box center [443, 61] width 79 height 40
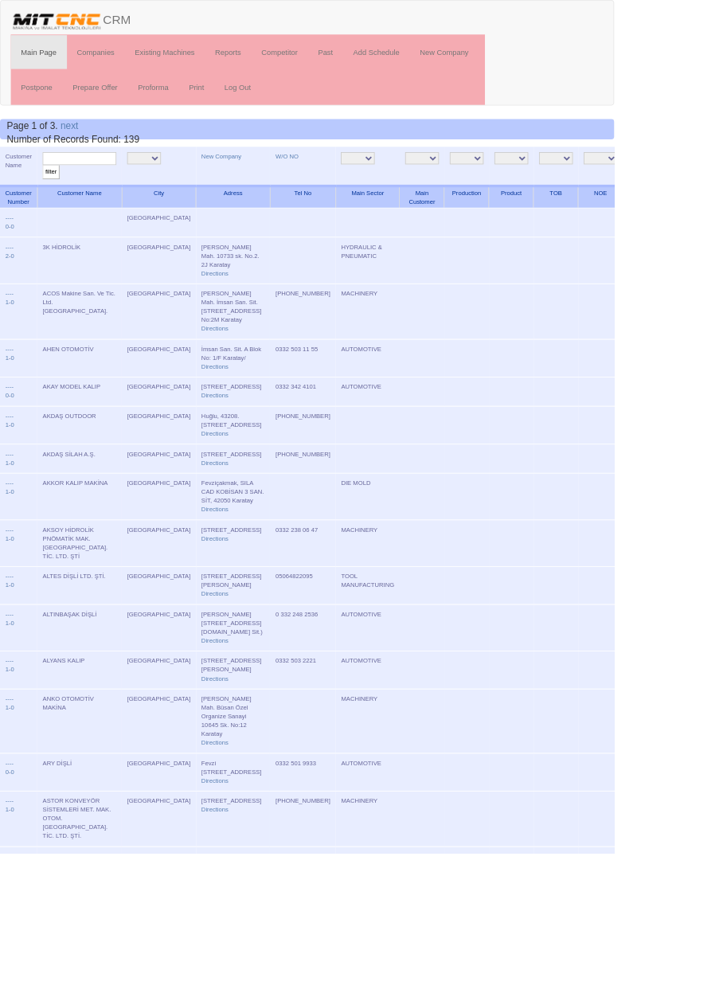
click at [109, 186] on input "text" at bounding box center [93, 186] width 87 height 15
type input "Atak"
click at [50, 194] on input "filter" at bounding box center [60, 202] width 20 height 17
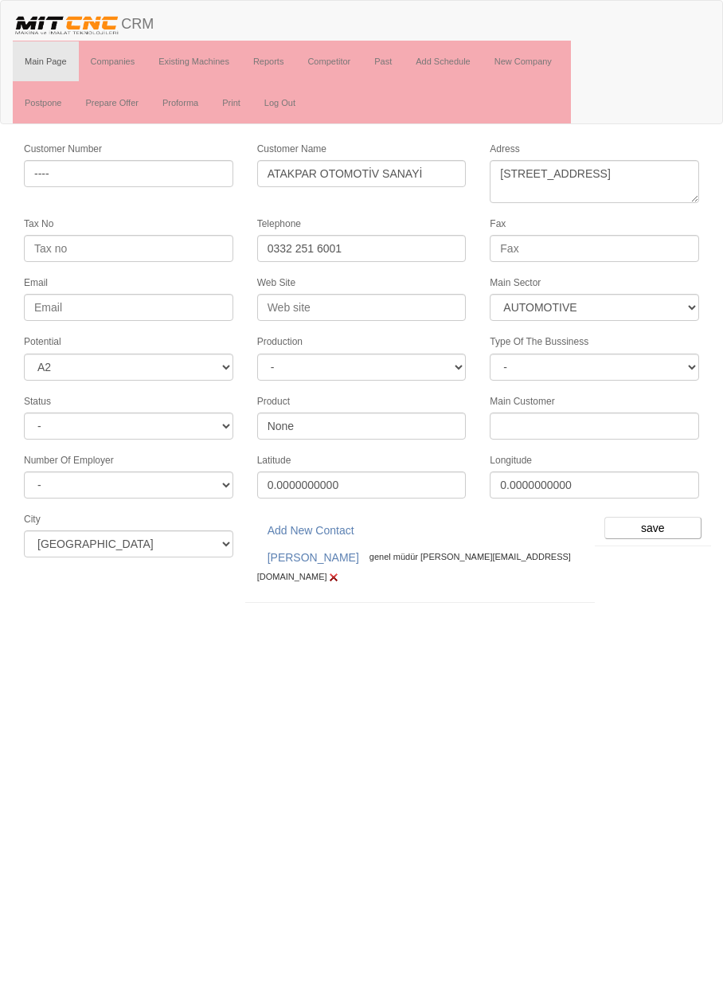
select select "370"
select select "2"
click at [325, 544] on link "[PERSON_NAME]" at bounding box center [313, 557] width 112 height 27
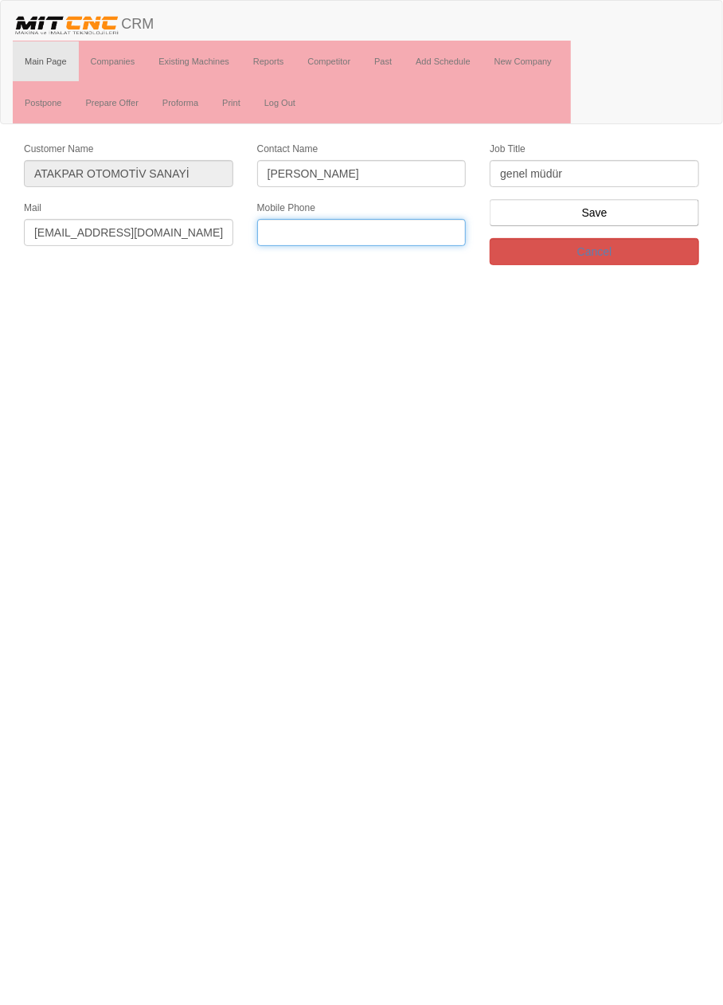
click at [376, 230] on input "text" at bounding box center [361, 232] width 209 height 27
paste input "[PHONE_NUMBER]"
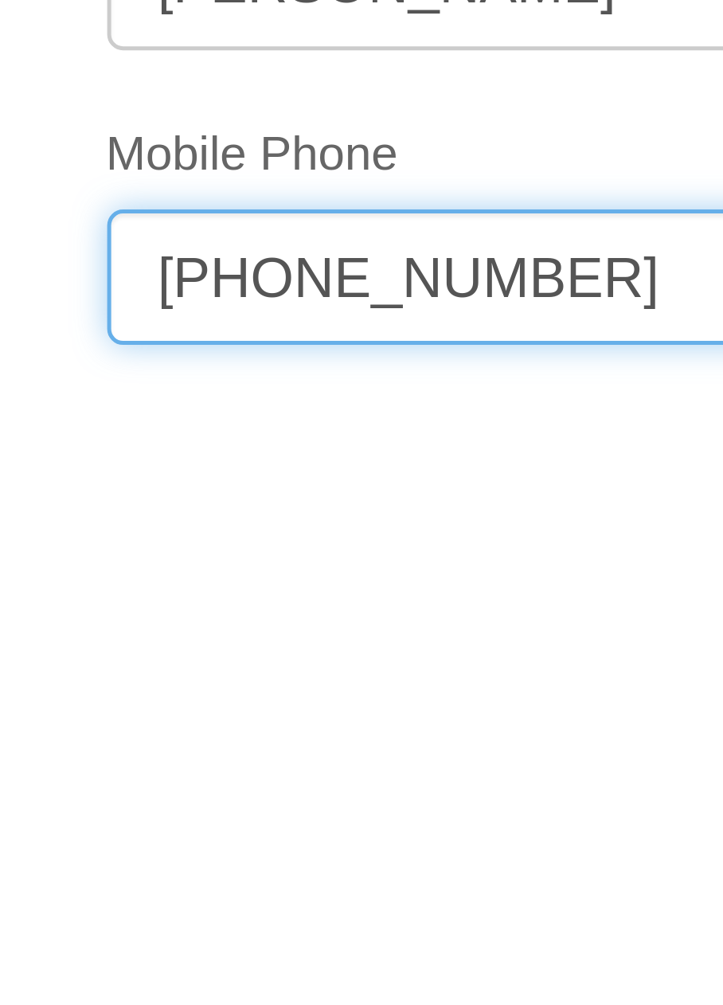
click at [327, 228] on input "+905357180057" at bounding box center [361, 232] width 209 height 27
click at [322, 228] on input "+905357180057" at bounding box center [361, 232] width 209 height 27
click at [297, 228] on input "+90535718 0057" at bounding box center [361, 232] width 209 height 27
click at [306, 227] on input "+90535718 0057" at bounding box center [361, 232] width 209 height 27
click at [279, 226] on input "+90535 718 0057" at bounding box center [361, 232] width 209 height 27
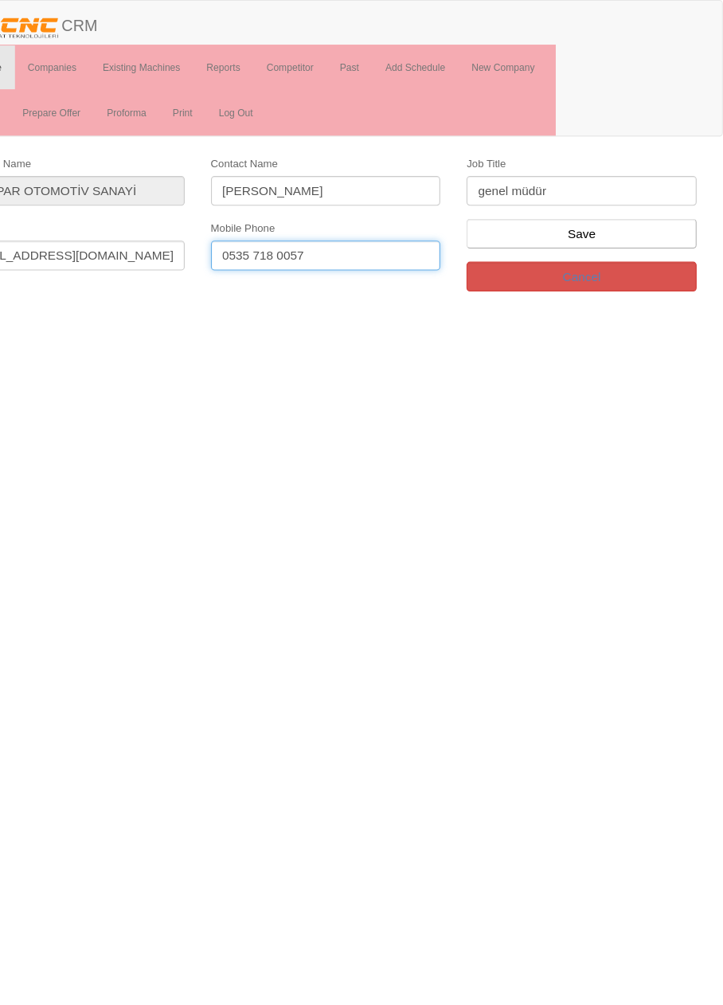
type input "0535 718 0057"
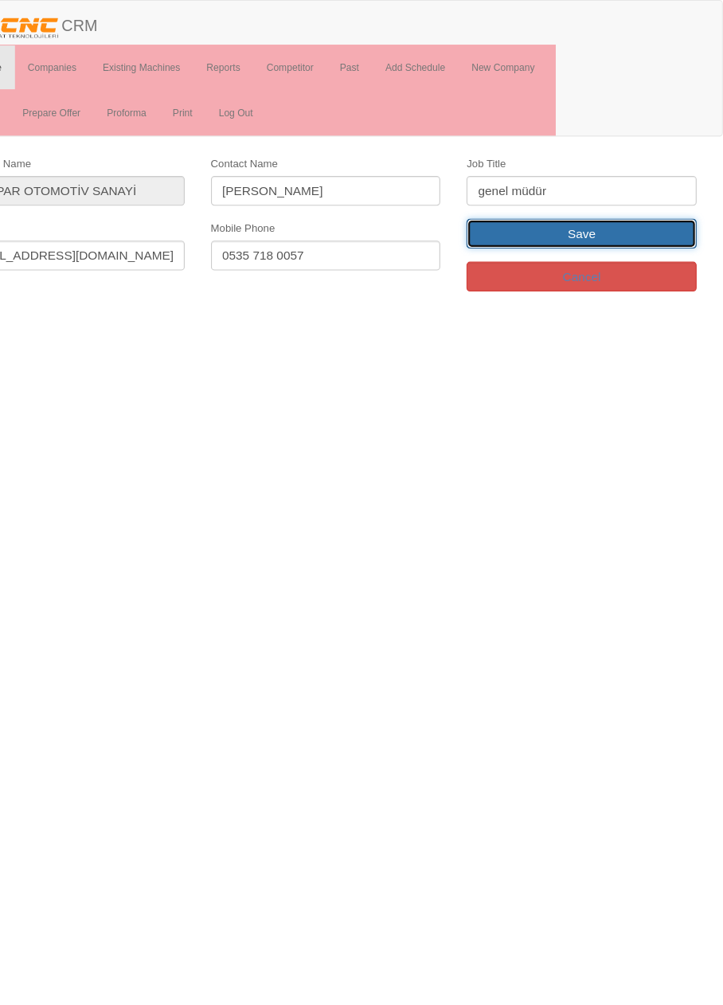
click at [653, 207] on input "Save" at bounding box center [594, 212] width 209 height 27
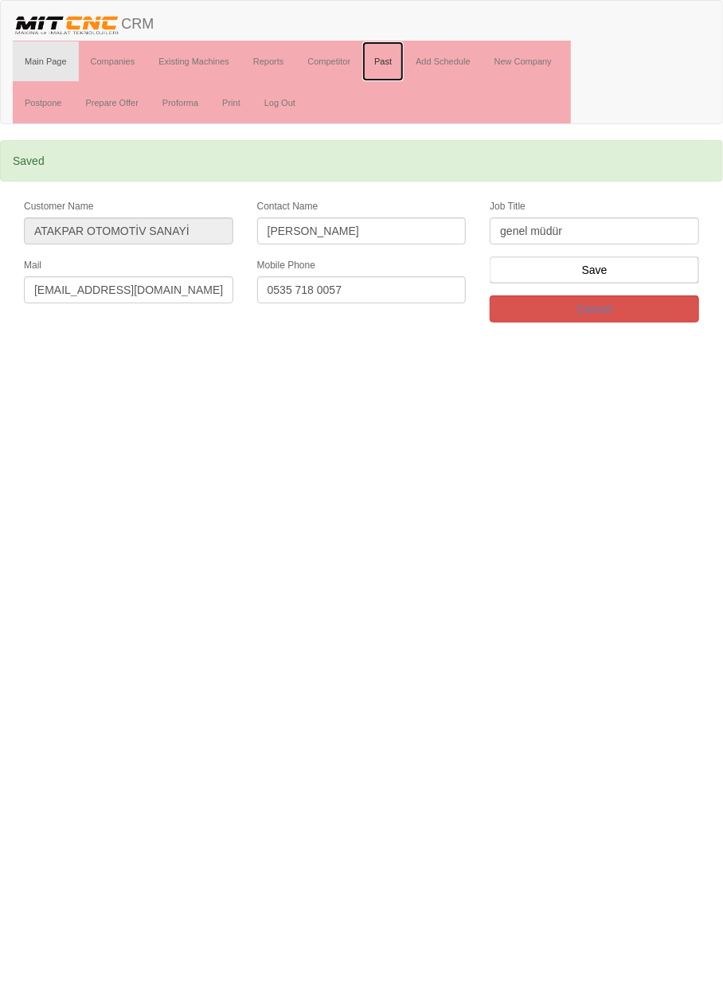
click at [384, 60] on link "Past" at bounding box center [382, 61] width 41 height 40
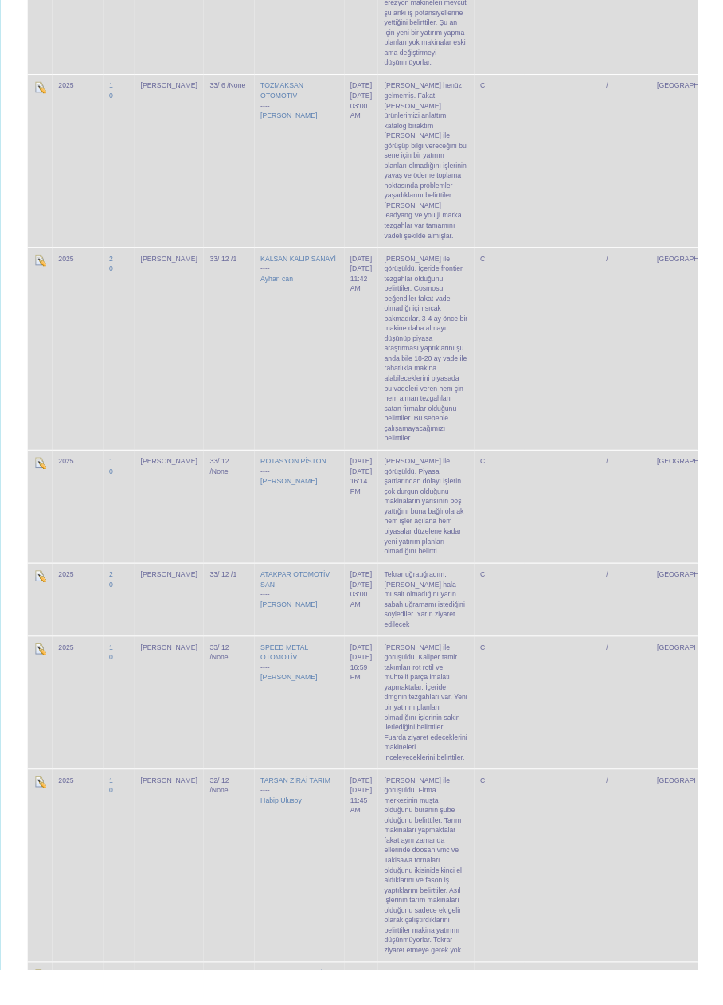
scroll to position [1035, 0]
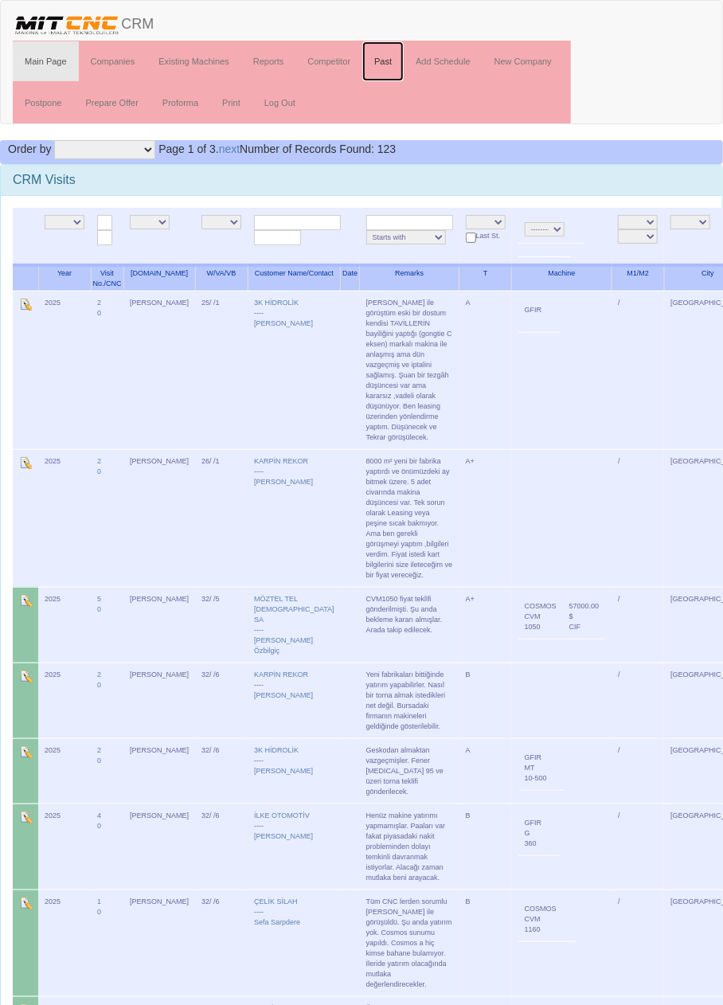
click at [389, 55] on link "Past" at bounding box center [382, 61] width 41 height 40
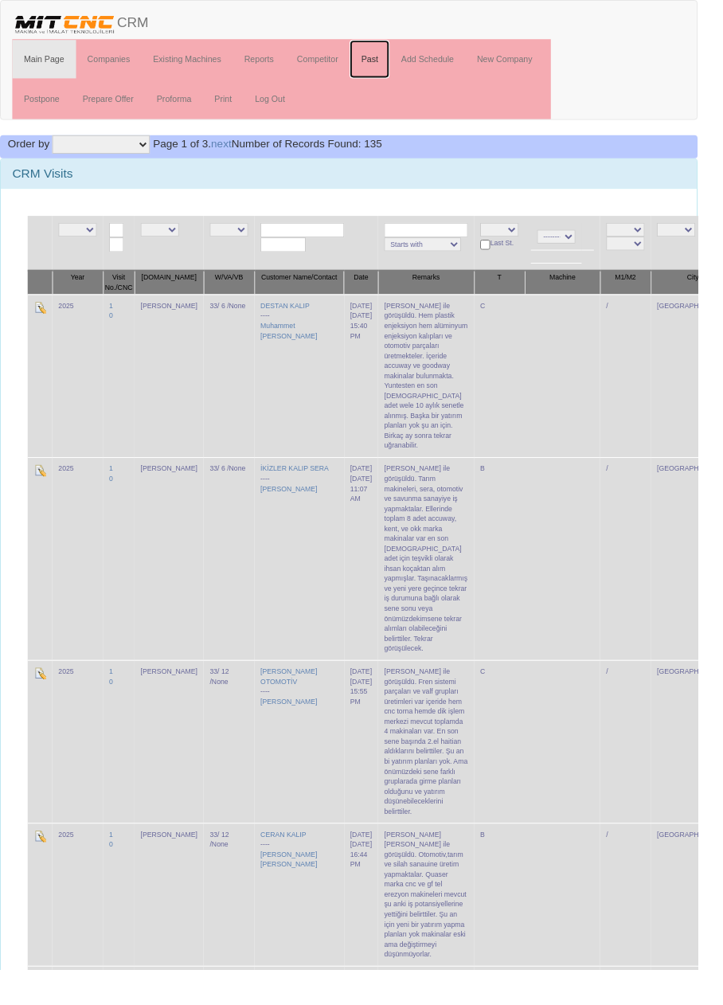
click at [386, 60] on link "Past" at bounding box center [382, 61] width 41 height 40
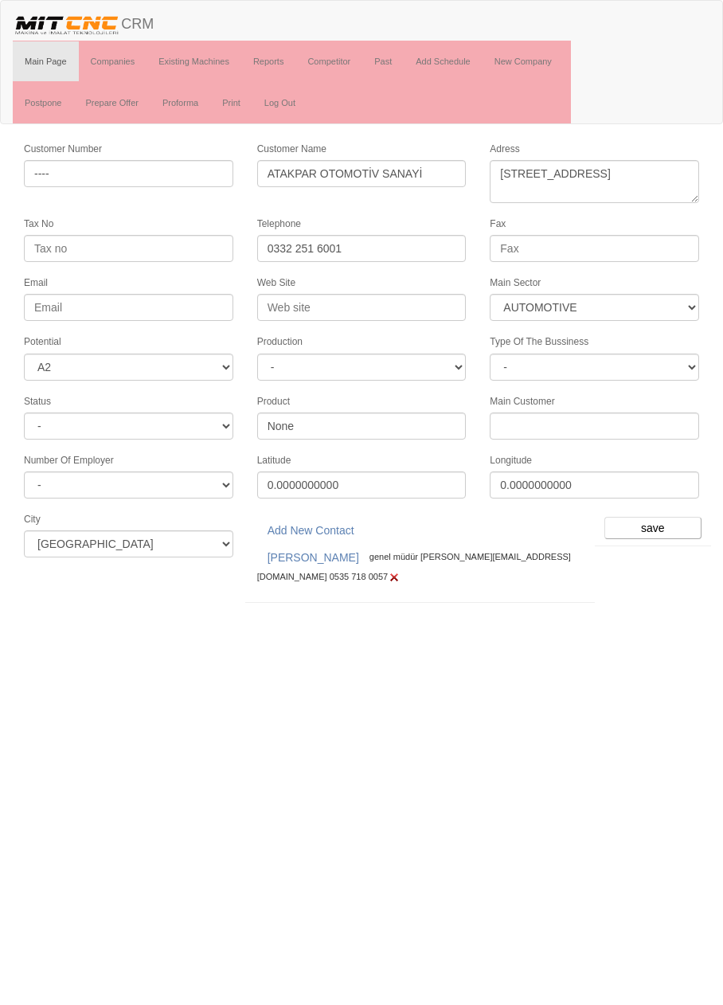
select select "370"
select select "2"
click at [659, 517] on input "save" at bounding box center [652, 528] width 97 height 22
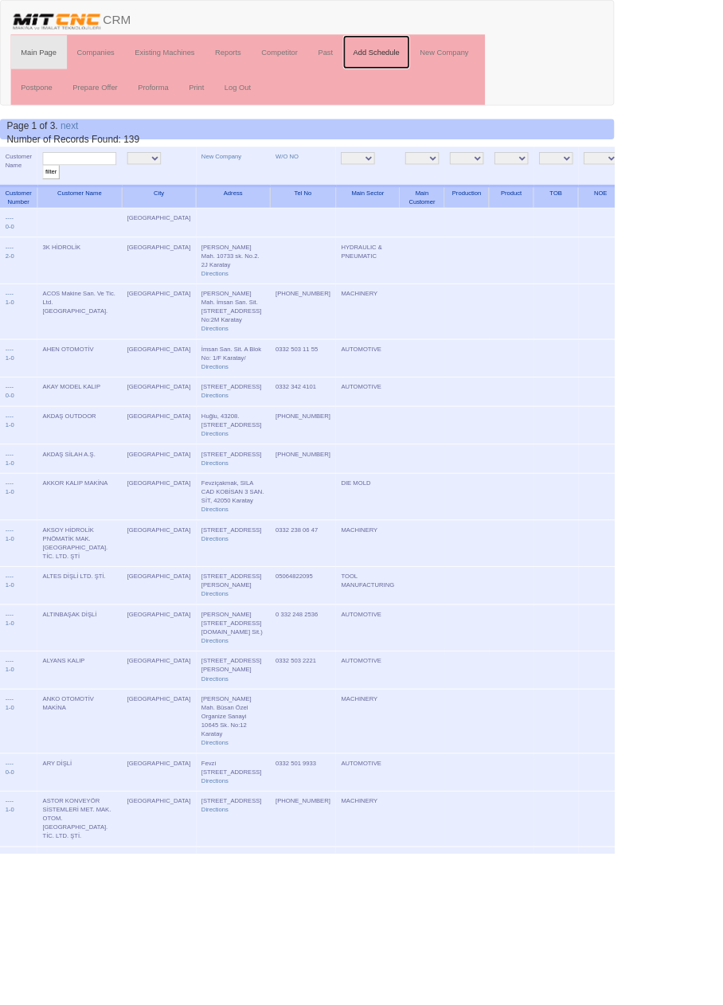
click at [463, 60] on link "Add Schedule" at bounding box center [443, 61] width 79 height 40
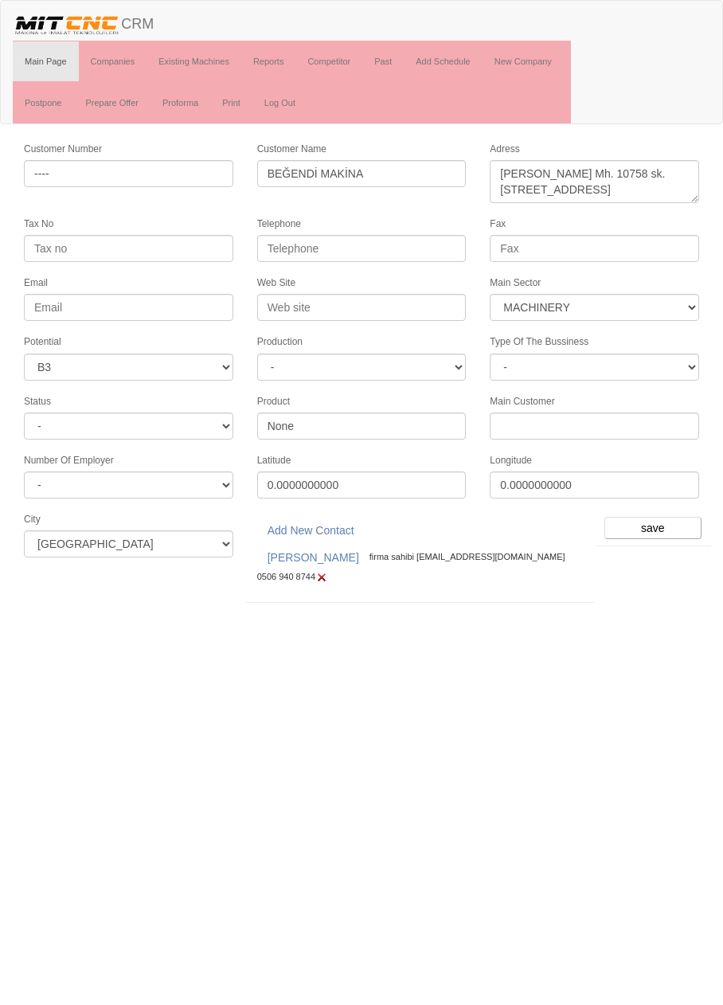
select select "363"
select select "6"
click at [661, 517] on input "save" at bounding box center [652, 528] width 97 height 22
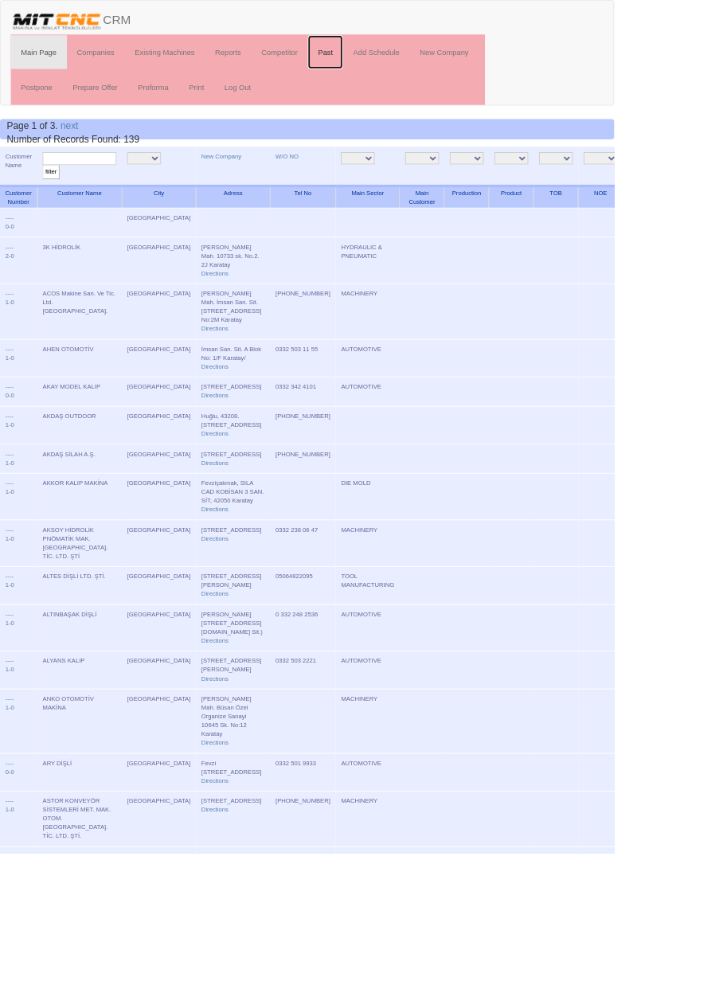
click at [388, 60] on link "Past" at bounding box center [382, 61] width 41 height 40
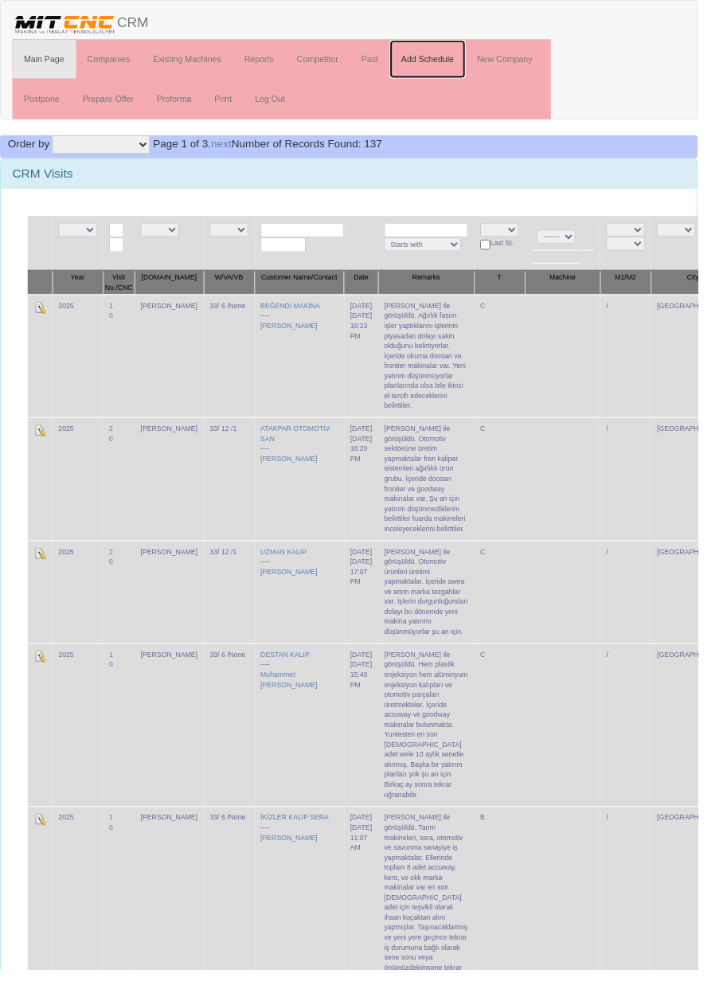
click at [460, 60] on link "Add Schedule" at bounding box center [443, 61] width 79 height 40
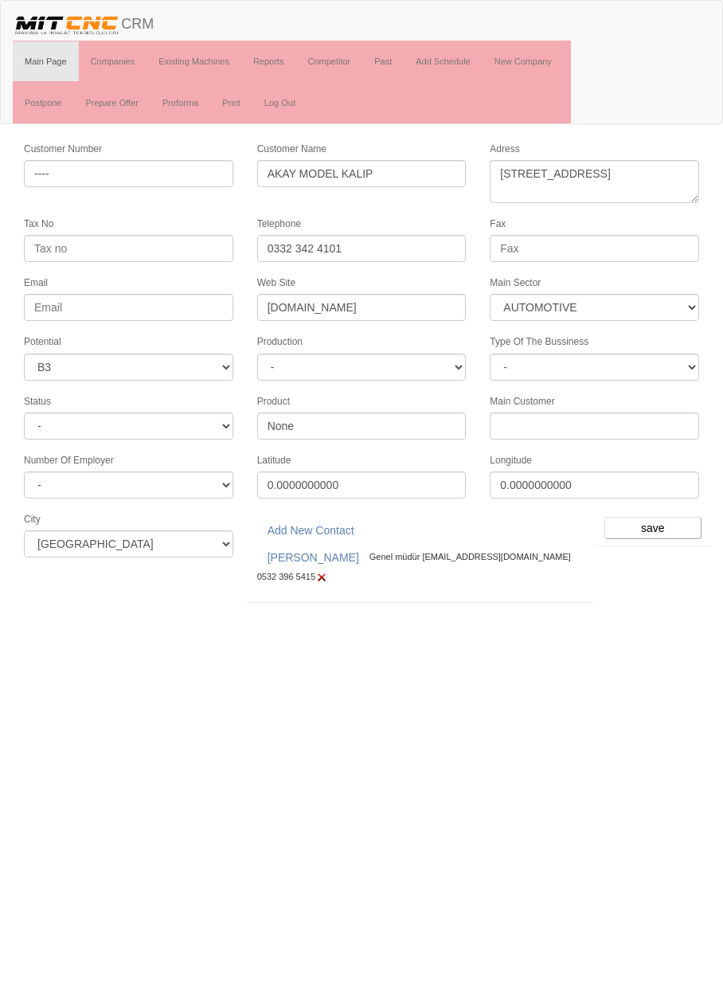
select select "370"
select select "6"
click at [661, 517] on input "save" at bounding box center [652, 528] width 97 height 22
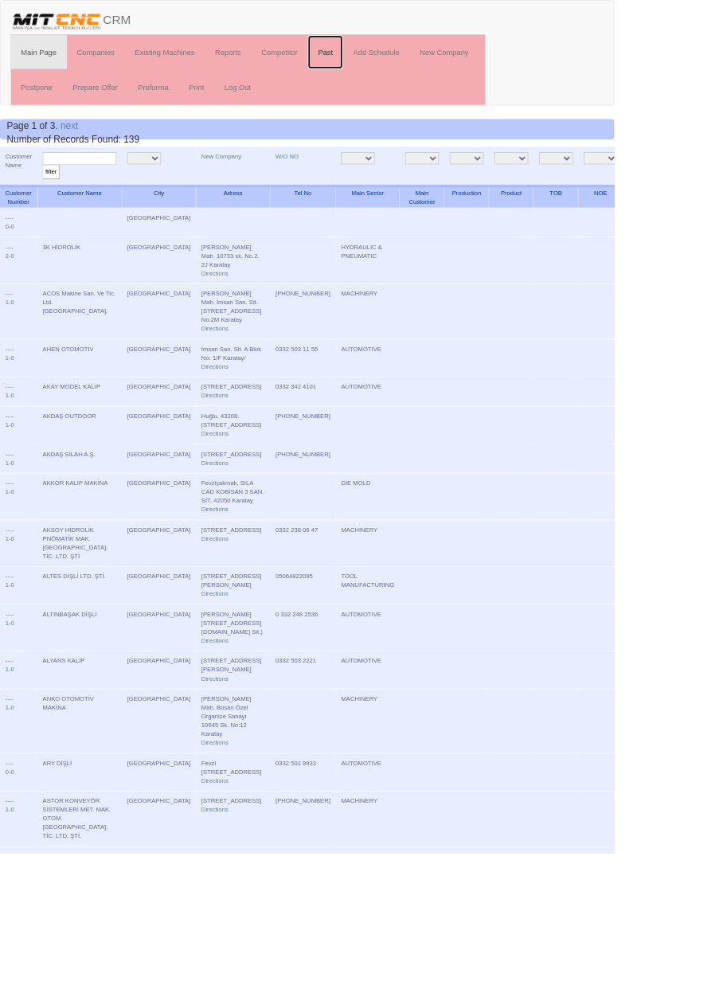
click at [390, 60] on link "Past" at bounding box center [382, 61] width 41 height 40
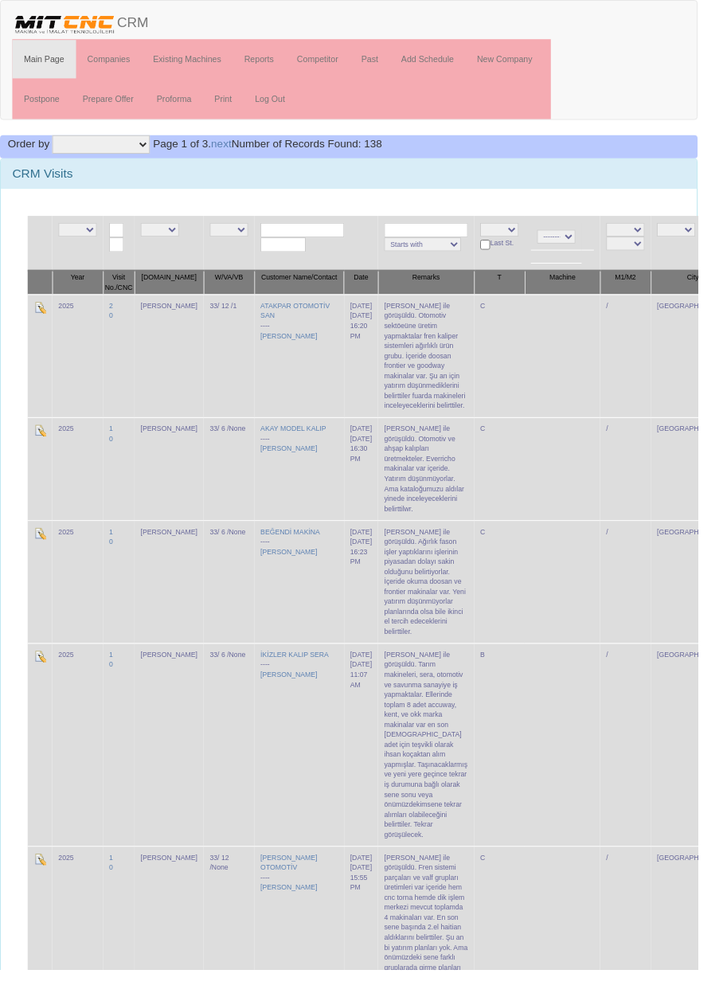
click at [276, 240] on input "text" at bounding box center [313, 238] width 87 height 15
click at [361, 259] on link "DUR SUNOĞLU MAKİNA" at bounding box center [348, 260] width 195 height 18
type input "[PERSON_NAME]"
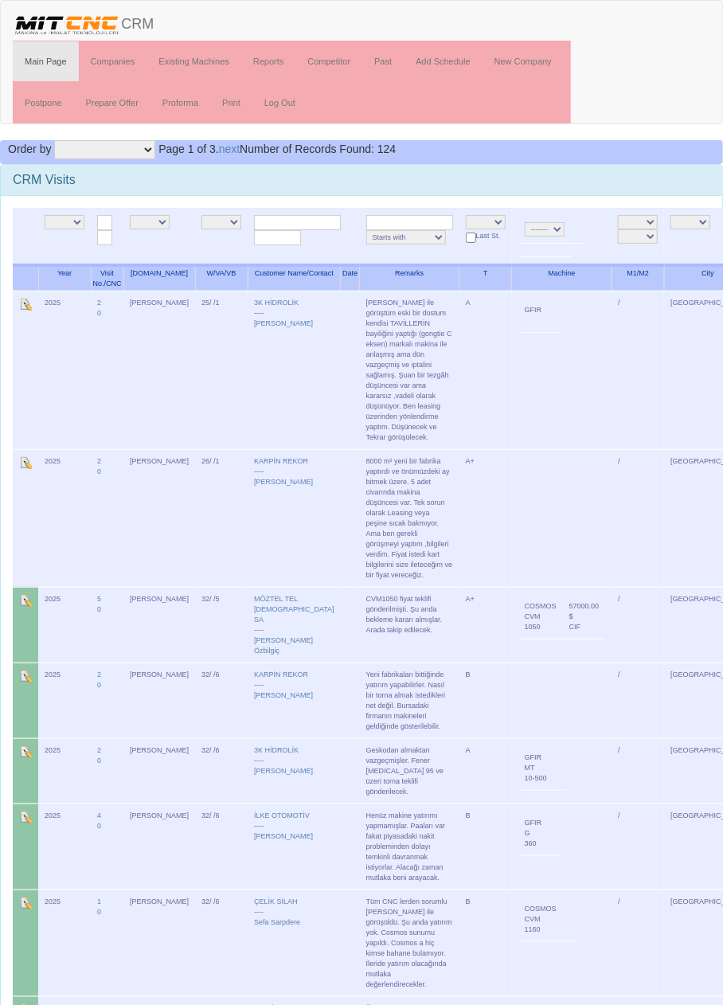
click at [285, 219] on input "text" at bounding box center [297, 222] width 87 height 15
click at [382, 62] on link "Past" at bounding box center [382, 61] width 41 height 40
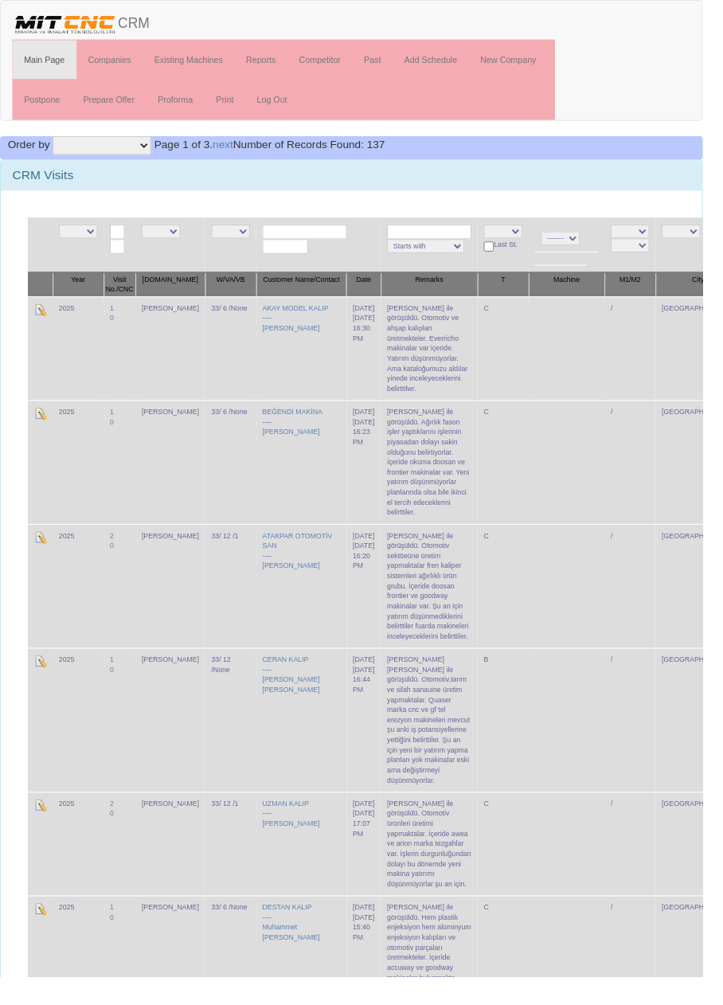
click at [309, 240] on input "text" at bounding box center [313, 238] width 87 height 15
click at [346, 258] on link "DURS UNOĞLU MAKİNA" at bounding box center [316, 260] width 130 height 18
type input "[PERSON_NAME]"
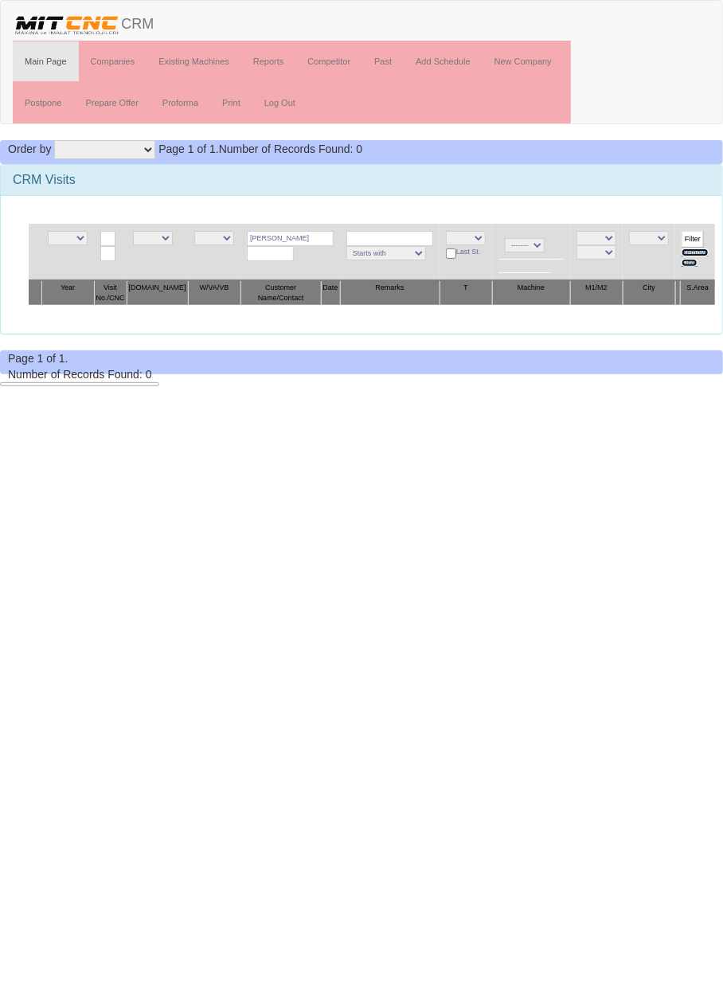
click at [689, 248] on link "Remove Filter" at bounding box center [694, 257] width 27 height 18
click at [684, 236] on input "Filter" at bounding box center [692, 239] width 22 height 17
click at [458, 64] on link "Add Schedule" at bounding box center [443, 61] width 79 height 40
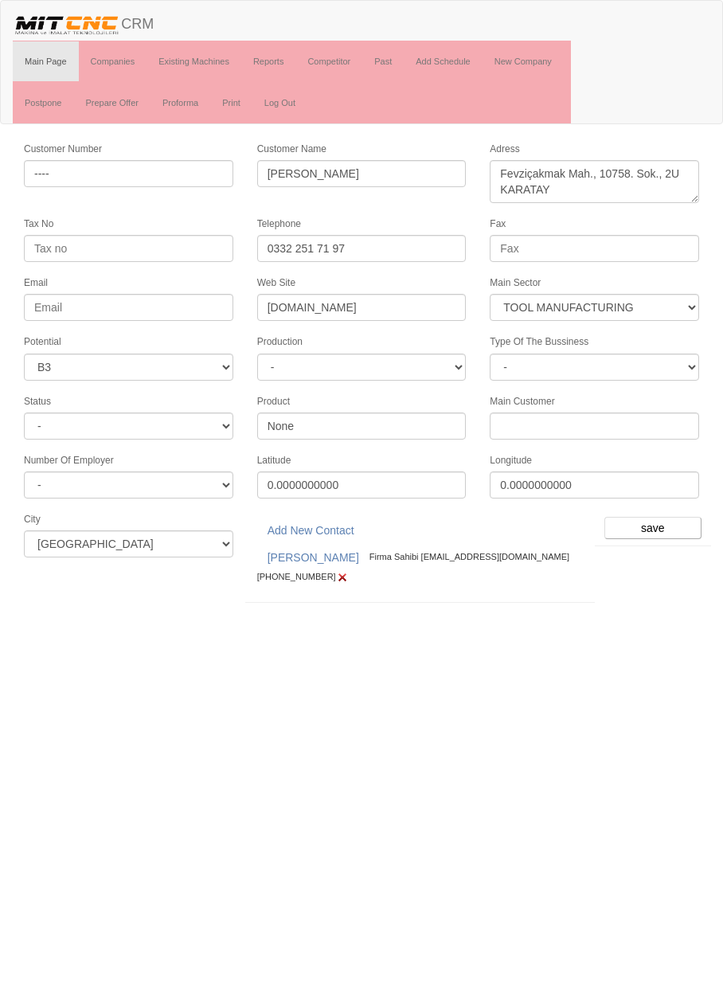
select select "367"
select select "6"
click at [662, 517] on input "save" at bounding box center [652, 528] width 97 height 22
